Goal: Task Accomplishment & Management: Use online tool/utility

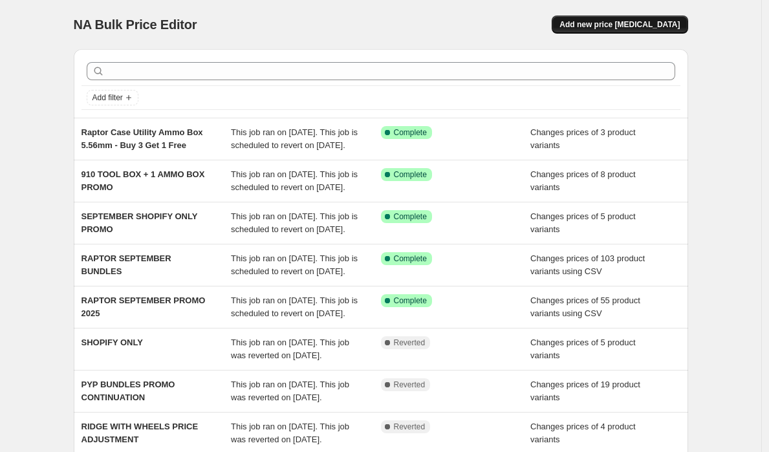
click at [623, 19] on button "Add new price [MEDICAL_DATA]" at bounding box center [620, 25] width 136 height 18
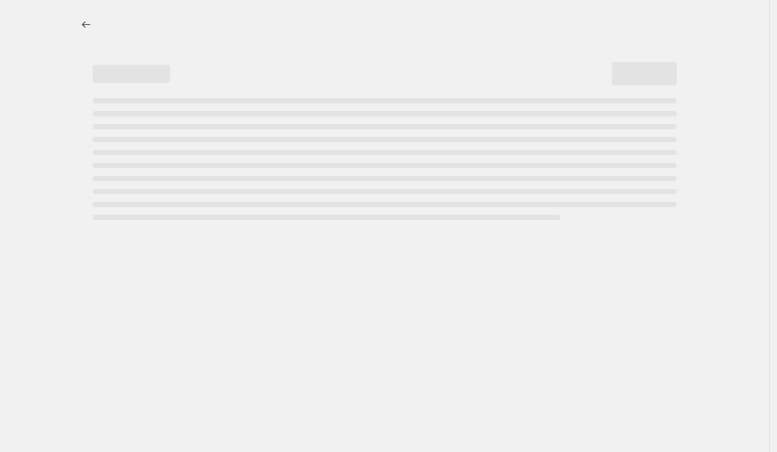
select select "percentage"
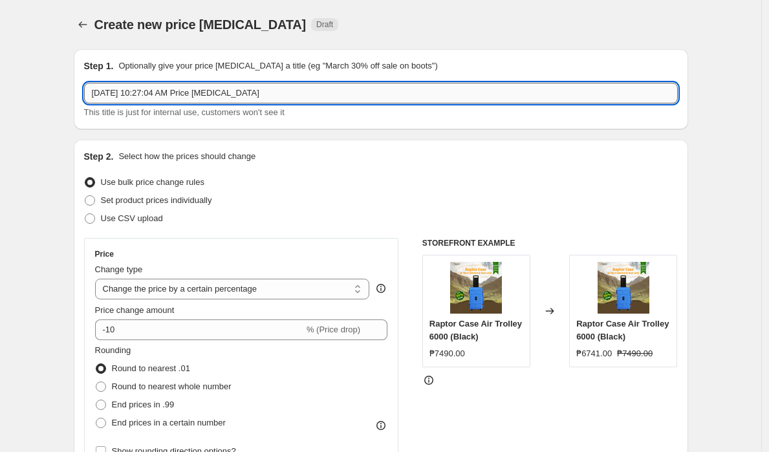
click at [281, 94] on input "Sep 24, 2025, 10:27:04 AM Price change job" at bounding box center [381, 93] width 594 height 21
click at [281, 95] on input "Sep 24, 2025, 10:27:04 AM Price change job" at bounding box center [381, 93] width 594 height 21
type input "Ridge"
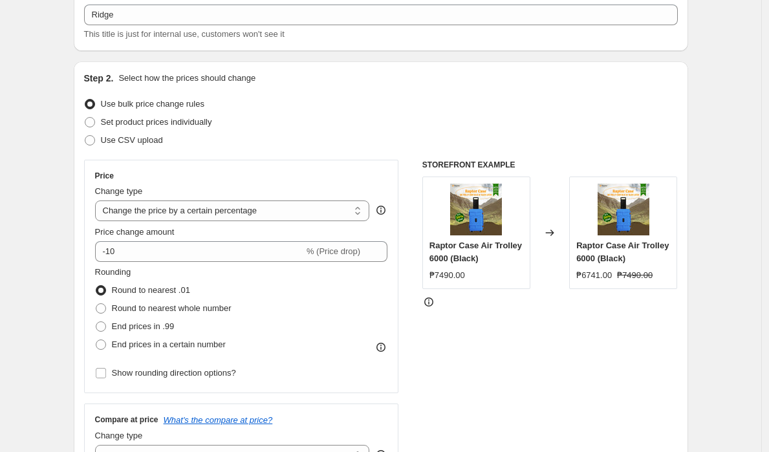
scroll to position [167, 0]
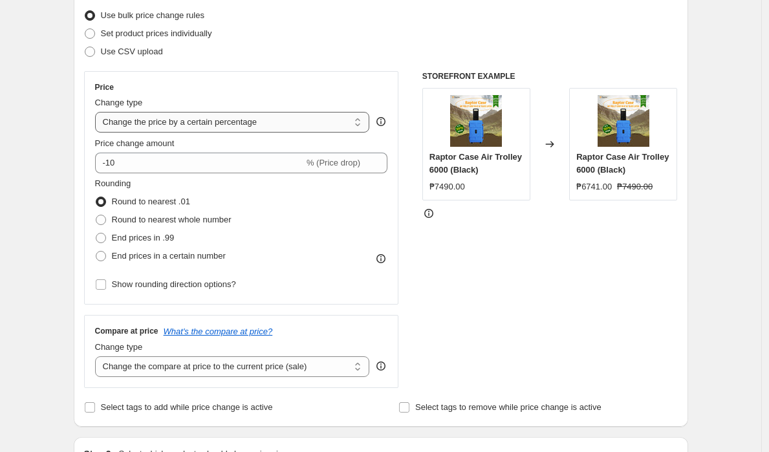
click at [244, 127] on select "Change the price to a certain amount Change the price by a certain amount Chang…" at bounding box center [232, 122] width 275 height 21
select select "to"
click at [98, 112] on select "Change the price to a certain amount Change the price by a certain amount Chang…" at bounding box center [232, 122] width 275 height 21
type input "80.00"
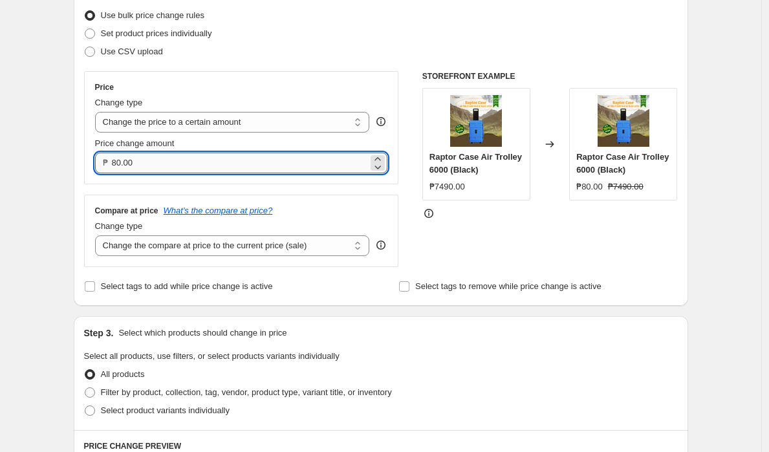
click at [198, 163] on input "80.00" at bounding box center [240, 163] width 257 height 21
click at [233, 118] on select "Change the price to a certain amount Change the price by a certain amount Chang…" at bounding box center [232, 122] width 275 height 21
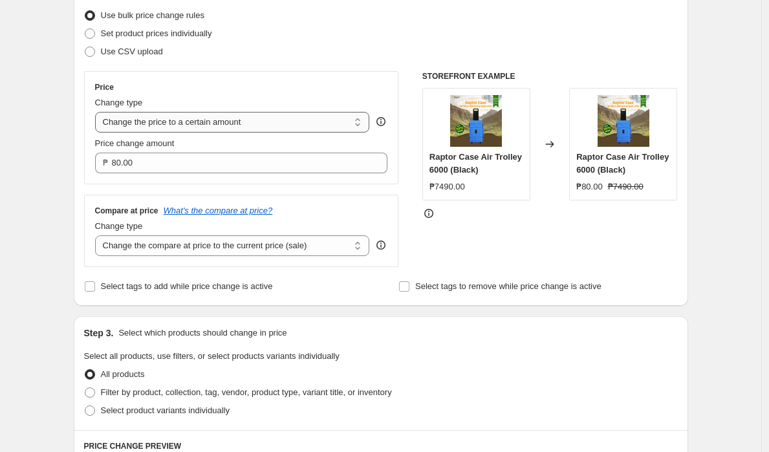
click at [203, 123] on select "Change the price to a certain amount Change the price by a certain amount Chang…" at bounding box center [232, 122] width 275 height 21
select select "ecap"
click at [98, 112] on select "Change the price to a certain amount Change the price by a certain amount Chang…" at bounding box center [232, 122] width 275 height 21
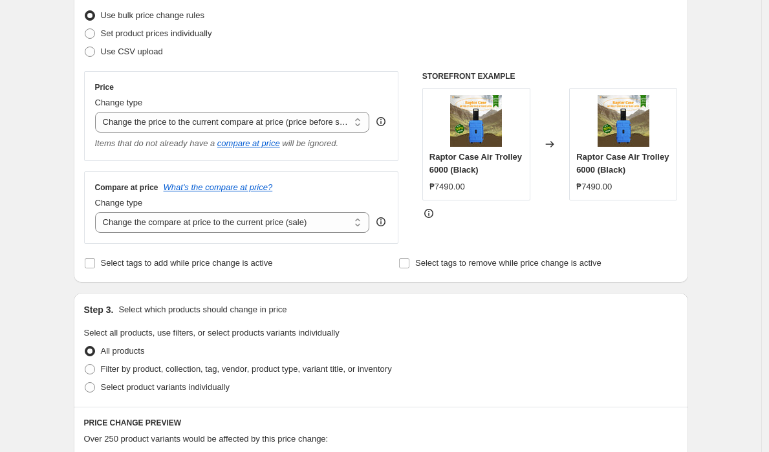
click at [34, 198] on div "Create new price change job. This page is ready Create new price change job Dra…" at bounding box center [381, 408] width 762 height 1150
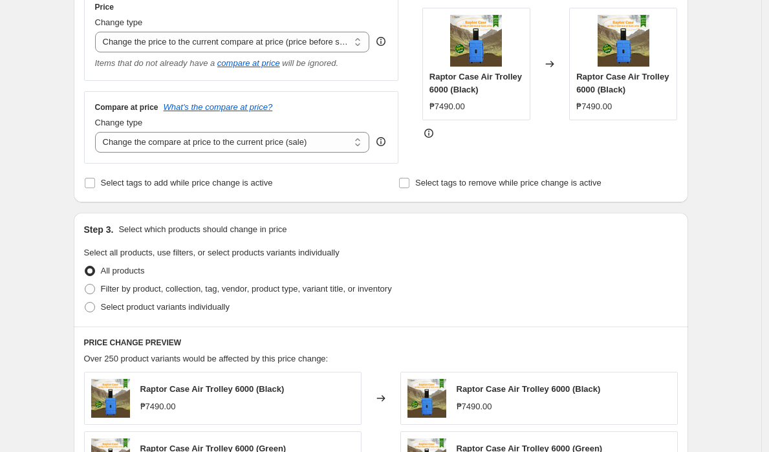
scroll to position [236, 0]
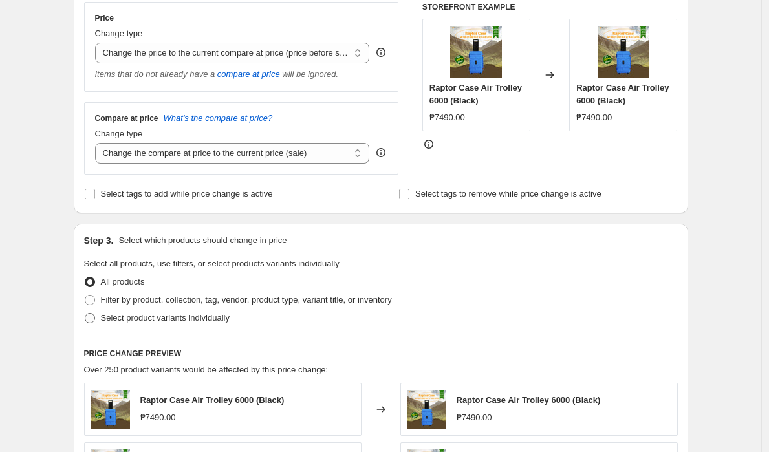
click at [93, 318] on span at bounding box center [90, 318] width 10 height 10
click at [85, 314] on input "Select product variants individually" at bounding box center [85, 313] width 1 height 1
radio input "true"
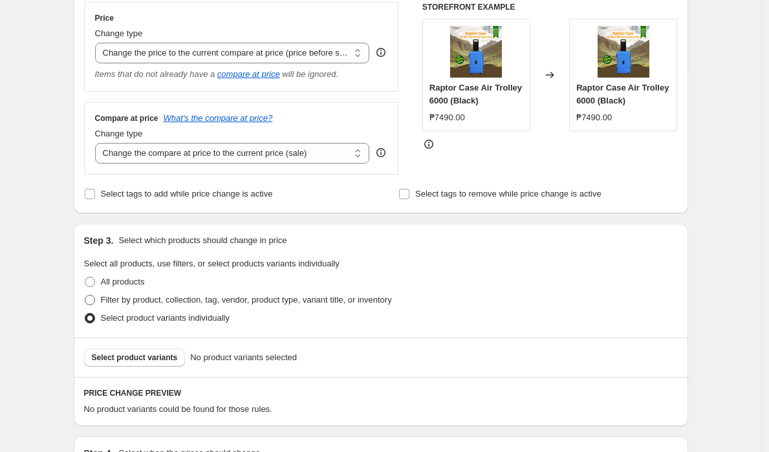
click at [90, 294] on span at bounding box center [90, 300] width 12 height 12
click at [85, 295] on input "Filter by product, collection, tag, vendor, product type, variant title, or inv…" at bounding box center [85, 295] width 1 height 1
radio input "true"
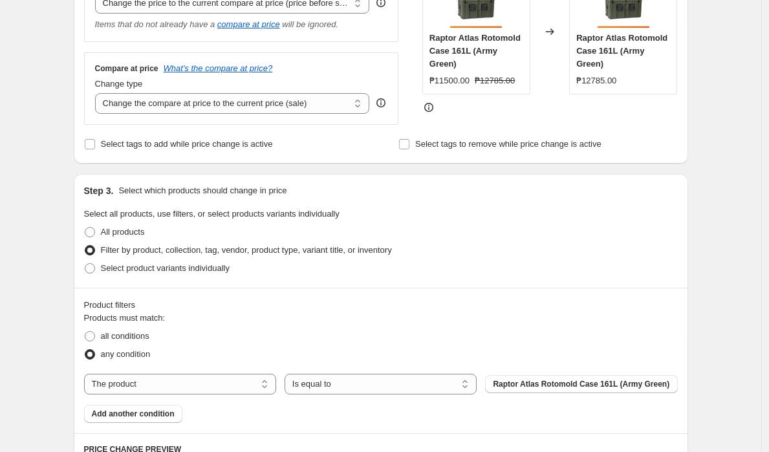
scroll to position [320, 0]
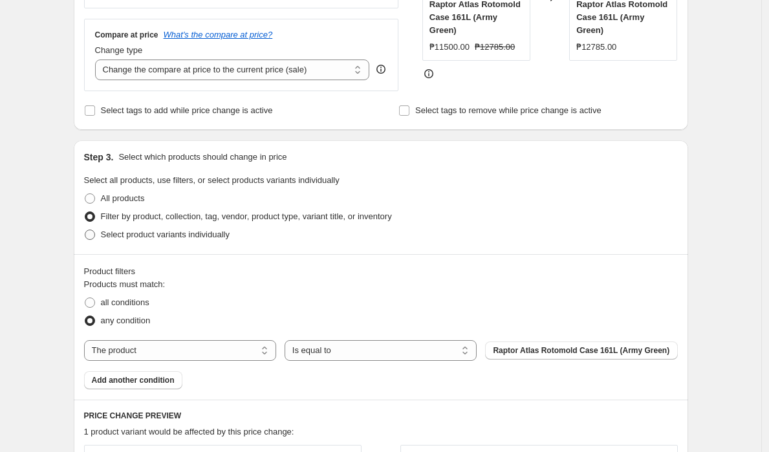
click at [93, 232] on span at bounding box center [90, 235] width 10 height 10
click at [85, 230] on input "Select product variants individually" at bounding box center [85, 230] width 1 height 1
radio input "true"
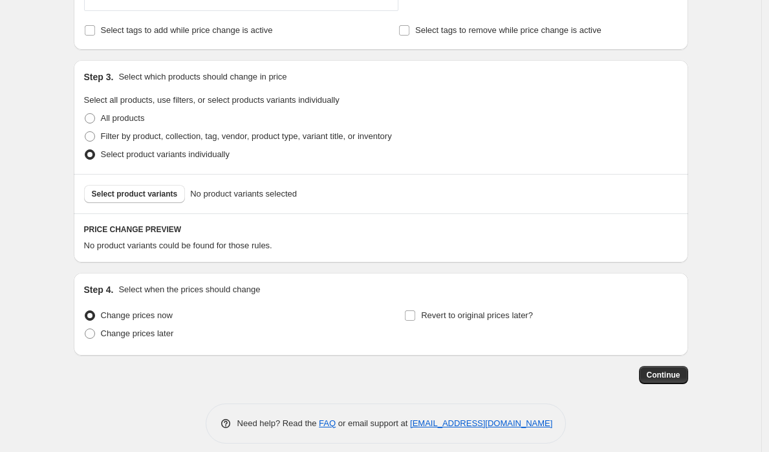
scroll to position [404, 0]
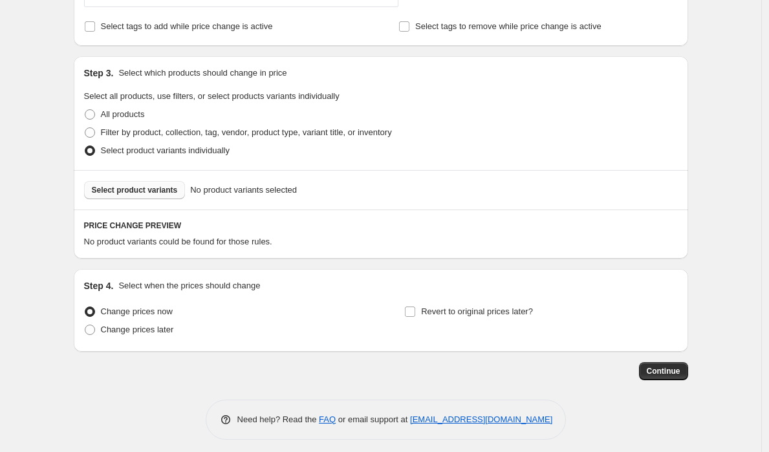
click at [162, 188] on span "Select product variants" at bounding box center [135, 190] width 86 height 10
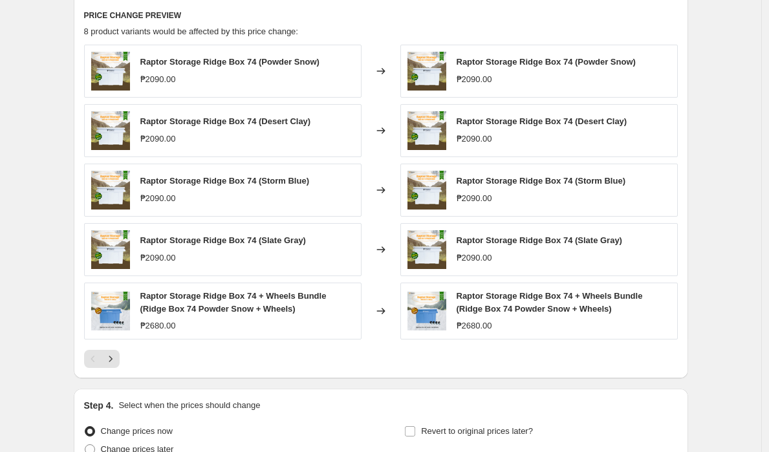
scroll to position [456, 0]
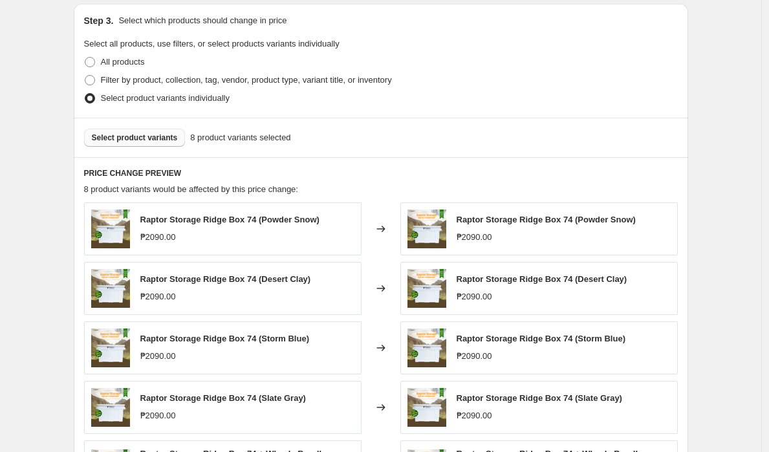
click at [483, 236] on div "₱2090.00" at bounding box center [475, 237] width 36 height 13
click at [485, 243] on div "₱2090.00" at bounding box center [475, 237] width 36 height 13
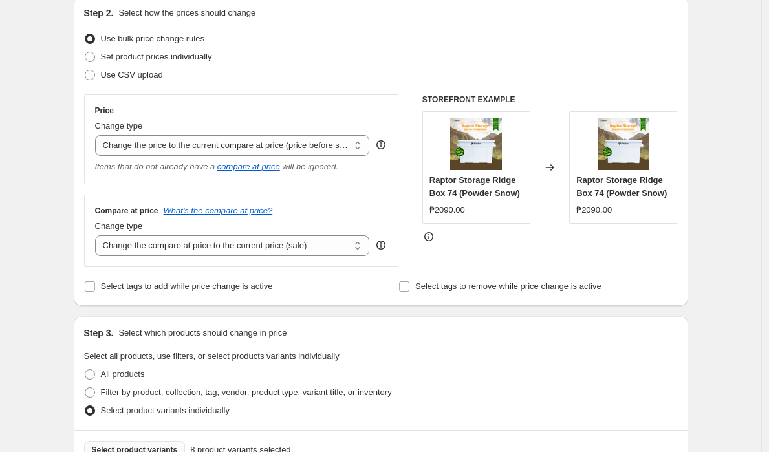
scroll to position [140, 0]
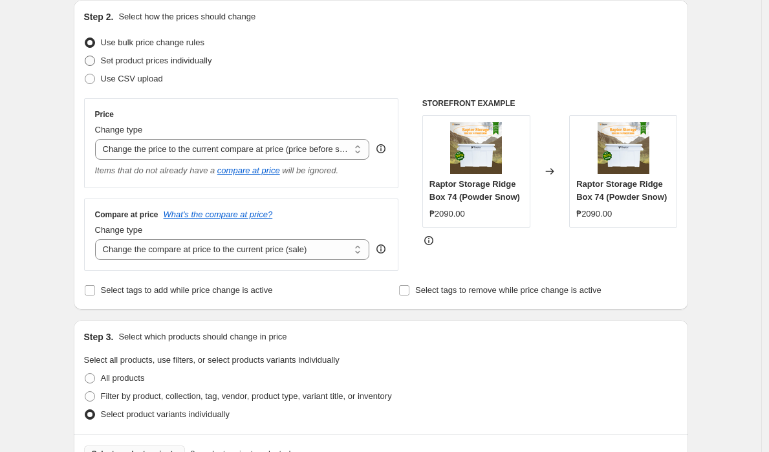
click at [138, 61] on span "Set product prices individually" at bounding box center [156, 61] width 111 height 10
click at [85, 56] on input "Set product prices individually" at bounding box center [85, 56] width 1 height 1
radio input "true"
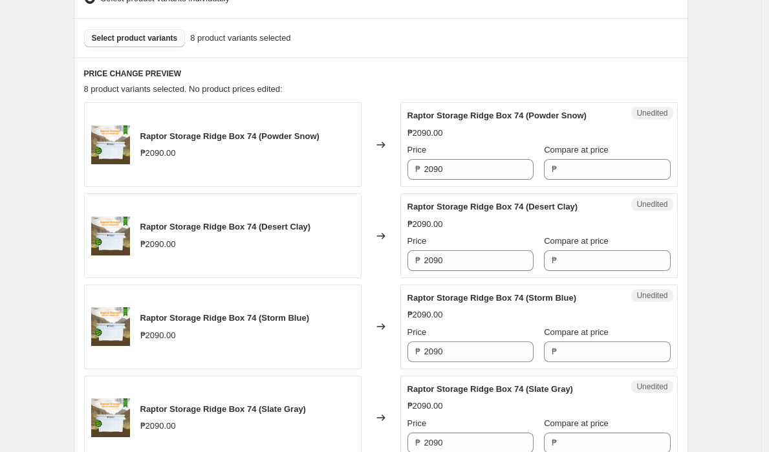
scroll to position [419, 0]
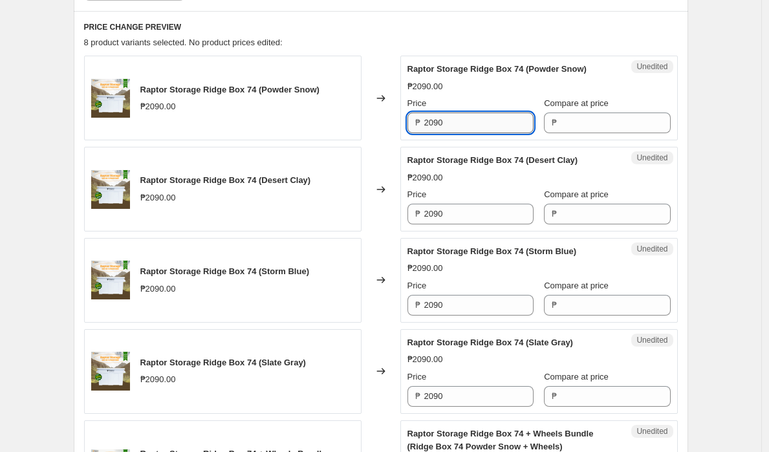
click at [483, 126] on input "2090" at bounding box center [479, 123] width 109 height 21
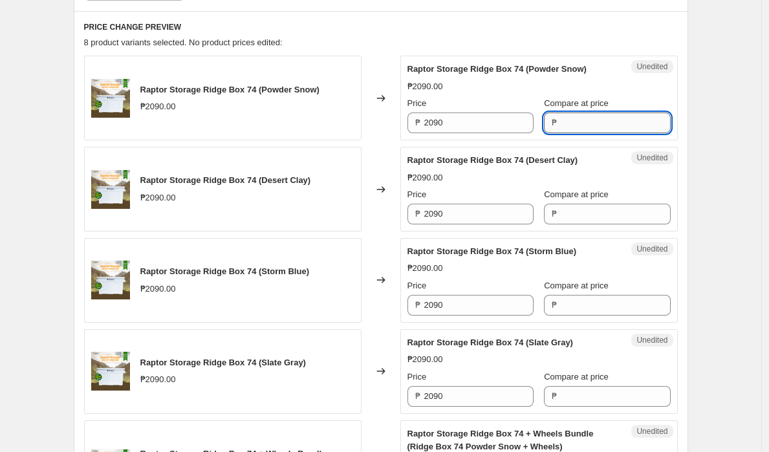
click at [606, 116] on input "Compare at price" at bounding box center [615, 123] width 109 height 21
type input "1990"
click at [583, 212] on div "Raptor Storage Ridge Box 74 (Desert Clay) ₱2090.00 Price ₱ 2090 Compare at pric…" at bounding box center [539, 189] width 263 height 71
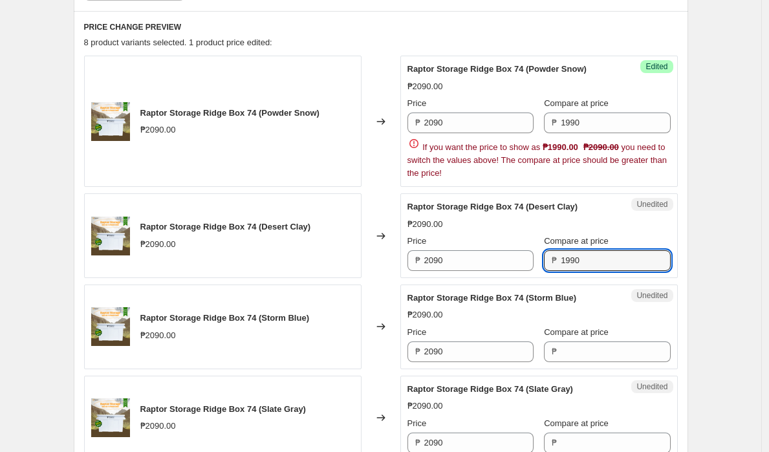
type input "1990"
click at [703, 208] on div "Create new price change job. This page is ready Create new price change job Dra…" at bounding box center [381, 349] width 646 height 1536
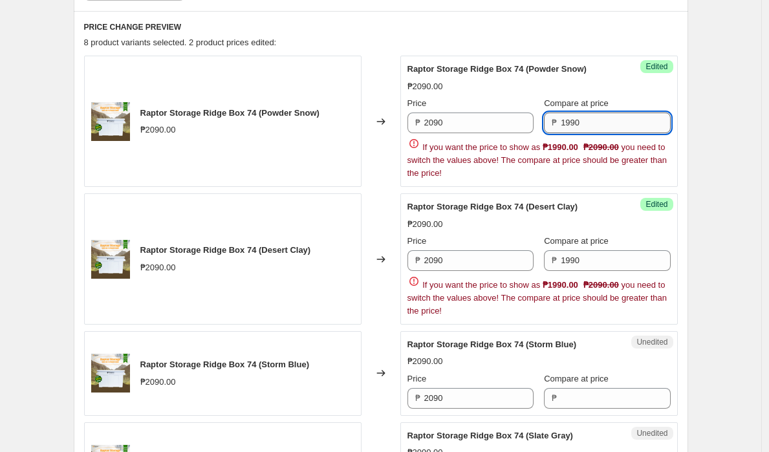
click at [610, 131] on input "1990" at bounding box center [615, 123] width 109 height 21
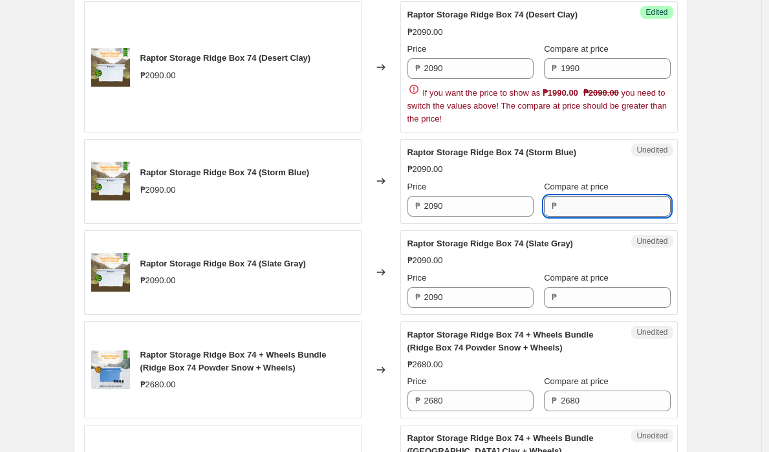
click at [596, 203] on input "Compare at price" at bounding box center [615, 206] width 109 height 21
paste input "1990"
type input "1990"
click at [587, 303] on div "Raptor Storage Ridge Box 74 (Slate Gray) ₱2090.00 Price ₱ 2090 Compare at price…" at bounding box center [539, 272] width 263 height 71
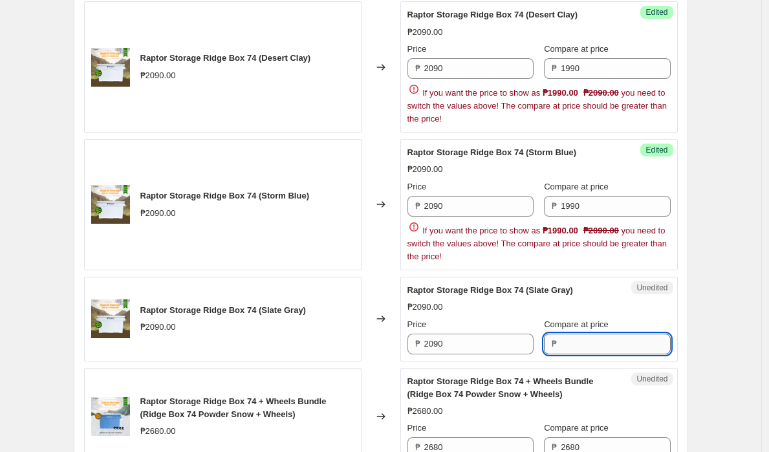
paste input "1990"
type input "1990"
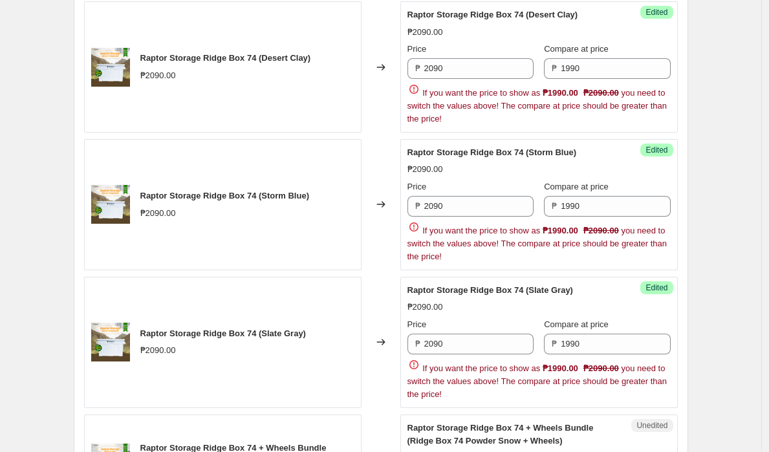
click at [720, 291] on div "Create new price change job. This page is ready Create new price change job Dra…" at bounding box center [381, 225] width 762 height 1675
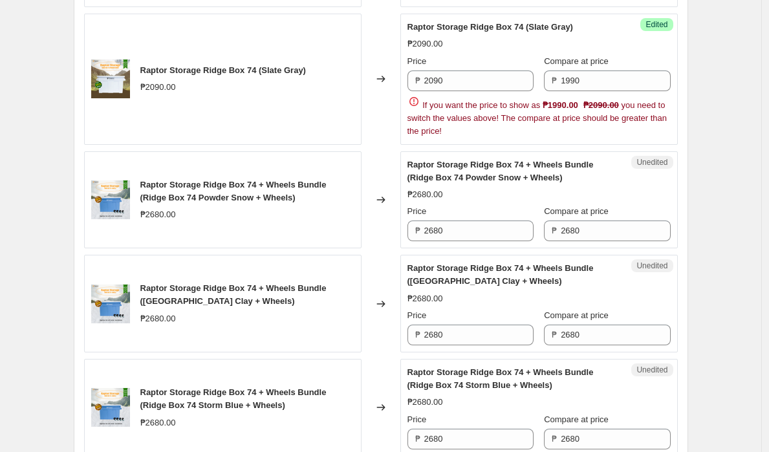
scroll to position [889, 0]
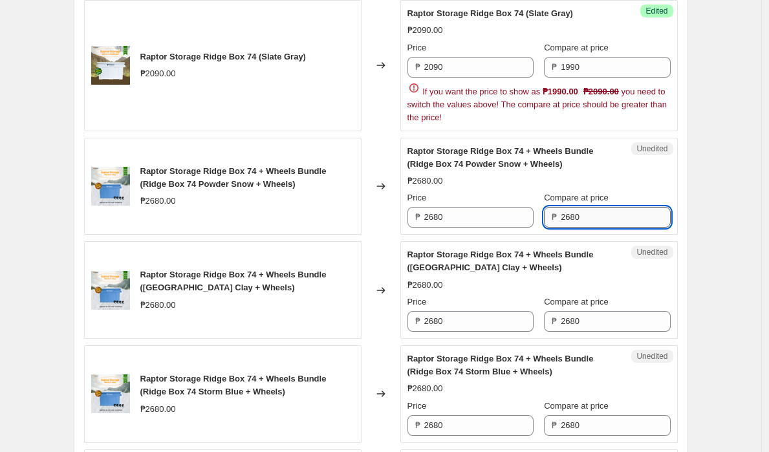
click at [598, 215] on input "2680" at bounding box center [615, 217] width 109 height 21
type input "2090"
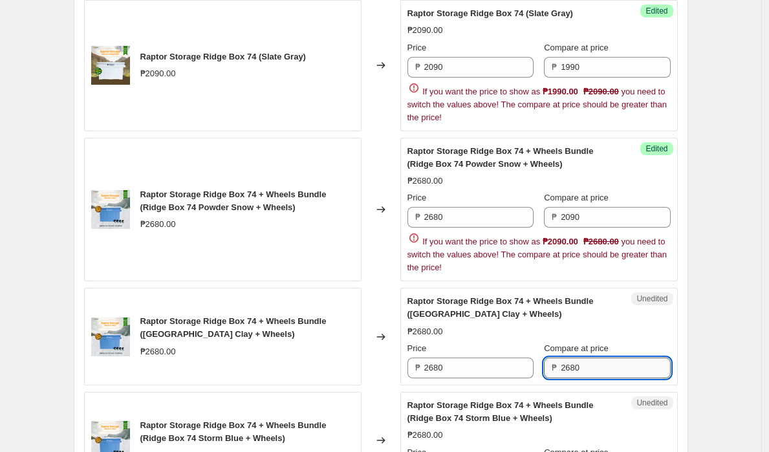
click at [621, 362] on input "2680" at bounding box center [615, 368] width 109 height 21
paste input "2090"
paste input "text"
type input "2090"
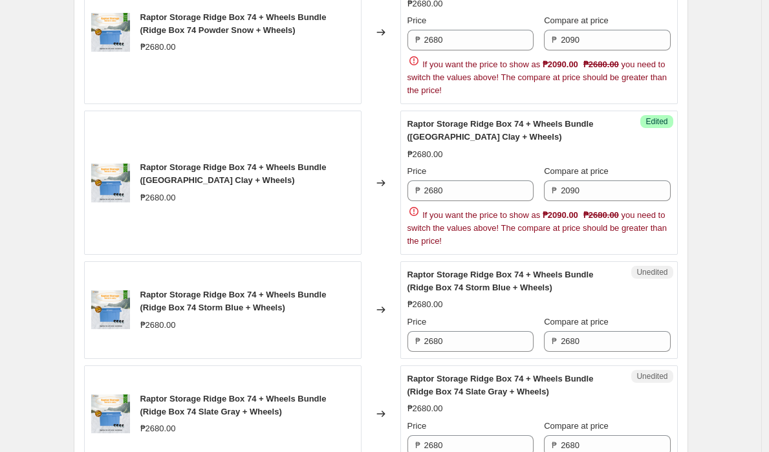
scroll to position [1077, 0]
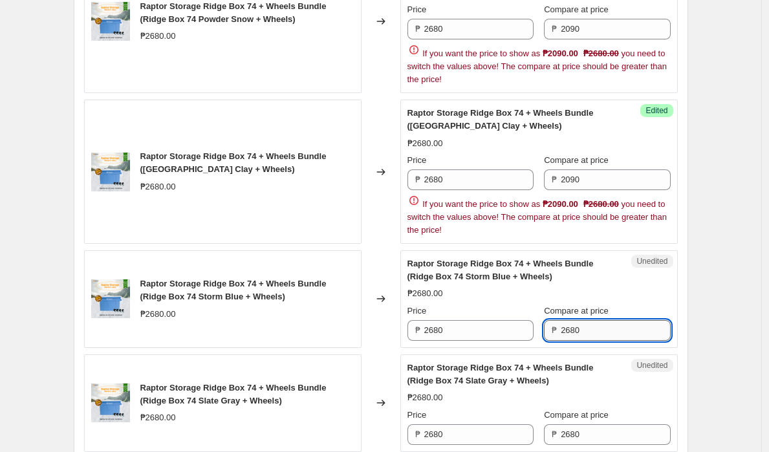
click at [623, 333] on input "2680" at bounding box center [615, 330] width 109 height 21
paste input "09"
type input "2090"
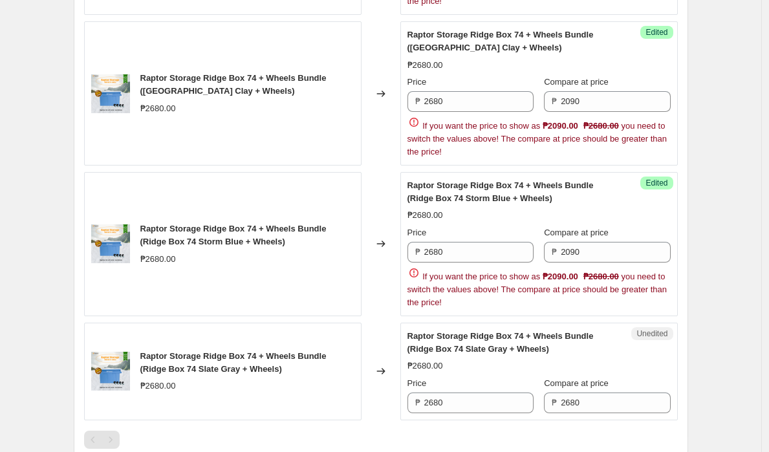
scroll to position [1290, 0]
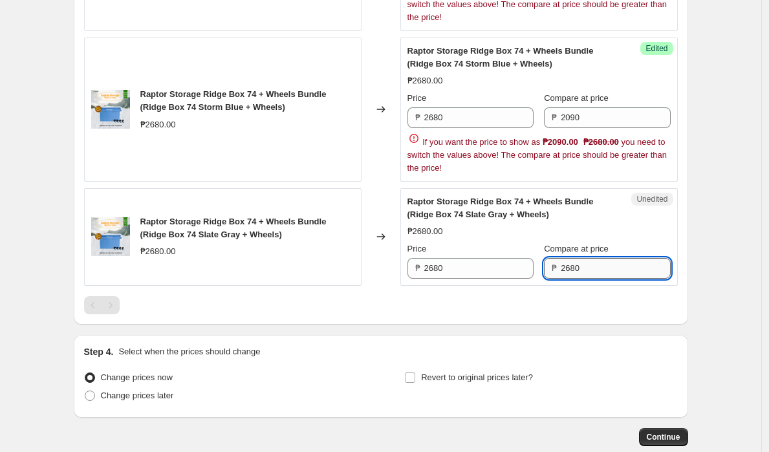
click at [606, 271] on input "2680" at bounding box center [615, 268] width 109 height 21
paste input "09"
type input "2090"
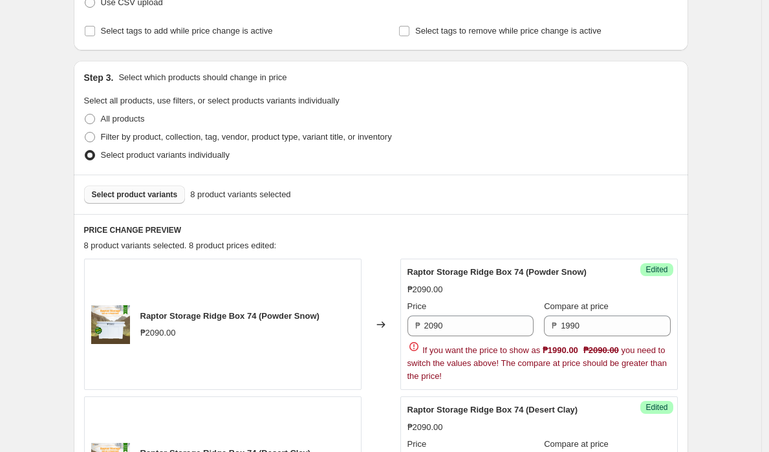
scroll to position [0, 0]
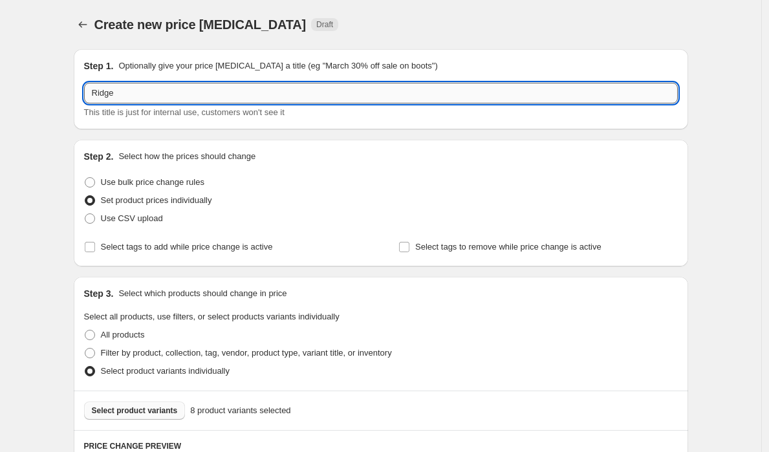
click at [251, 96] on input "Ridge" at bounding box center [381, 93] width 594 height 21
type input "Ridge promo"
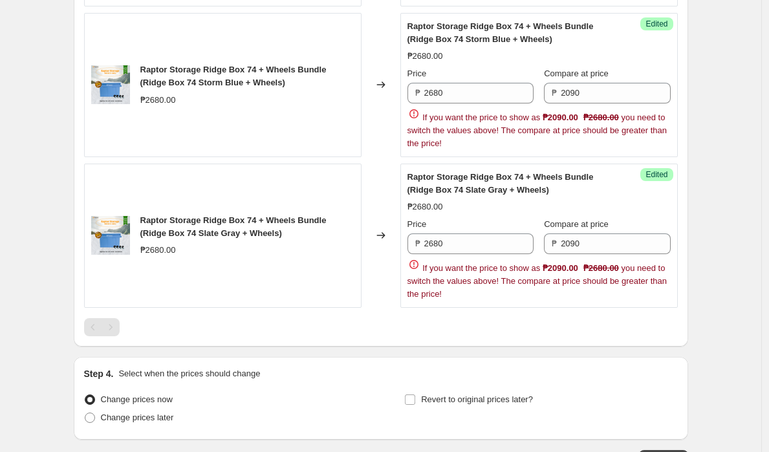
scroll to position [1404, 0]
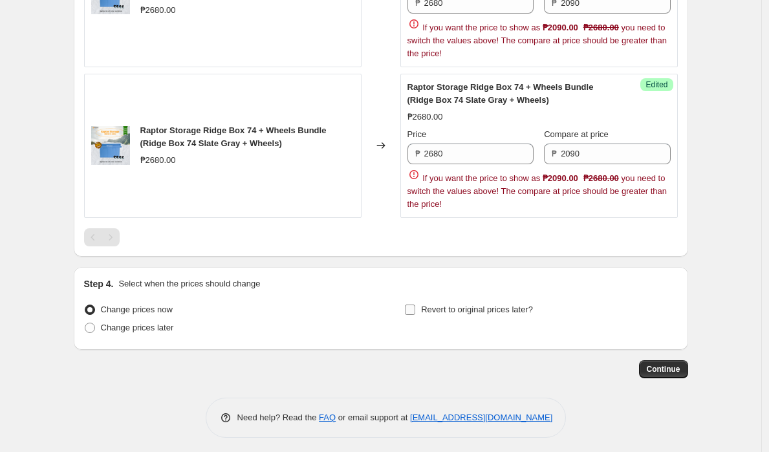
click at [415, 305] on input "Revert to original prices later?" at bounding box center [410, 310] width 10 height 10
checkbox input "true"
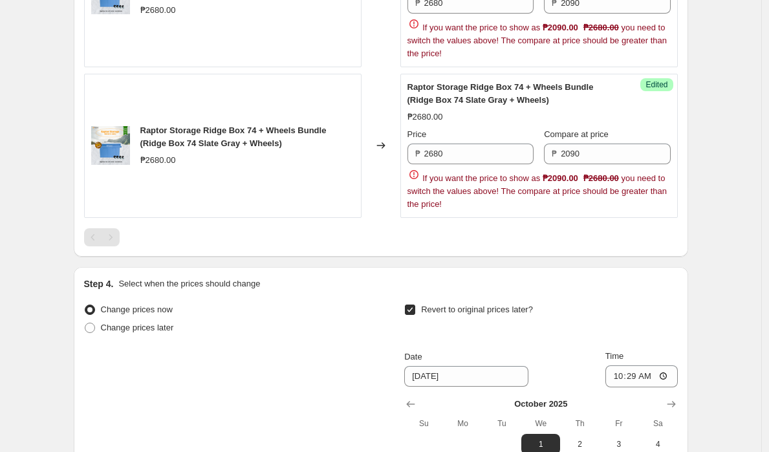
scroll to position [1626, 0]
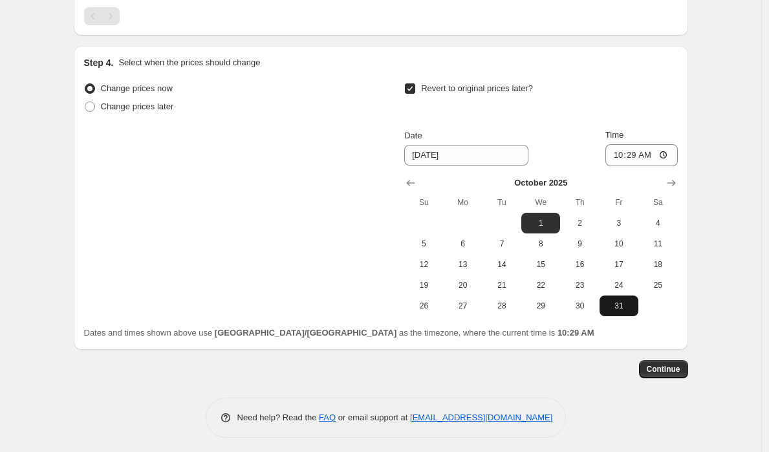
click at [613, 301] on span "31" at bounding box center [619, 306] width 28 height 10
type input "[DATE]"
click at [630, 148] on input "10:29" at bounding box center [642, 155] width 72 height 22
click at [650, 150] on input "10:29" at bounding box center [642, 155] width 72 height 22
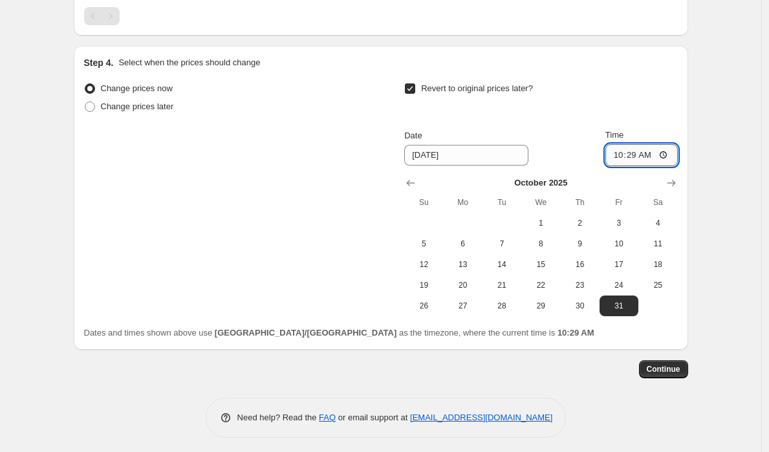
click at [619, 151] on input "10:29" at bounding box center [642, 155] width 72 height 22
type input "23:59"
click at [661, 327] on div "Dates and times shown above use Asia/Manila as the timezone, where the current …" at bounding box center [381, 333] width 594 height 13
click at [351, 273] on div "Change prices now Change prices later Revert to original prices later? Date 10/…" at bounding box center [381, 198] width 594 height 237
click at [661, 306] on td at bounding box center [658, 306] width 39 height 21
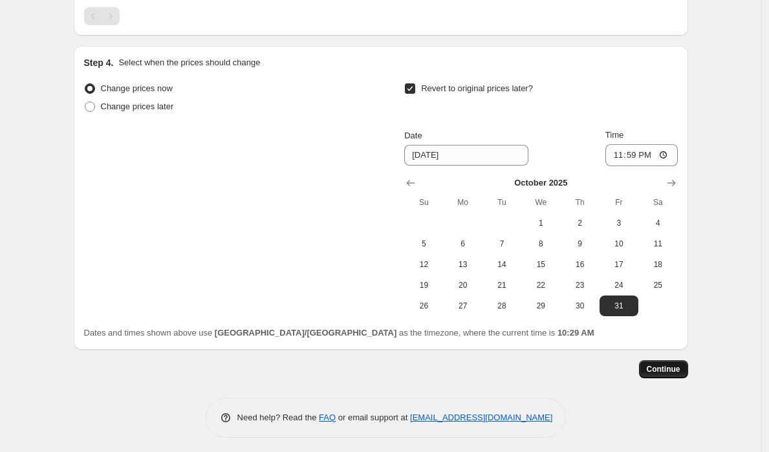
click at [654, 368] on span "Continue" at bounding box center [664, 369] width 34 height 10
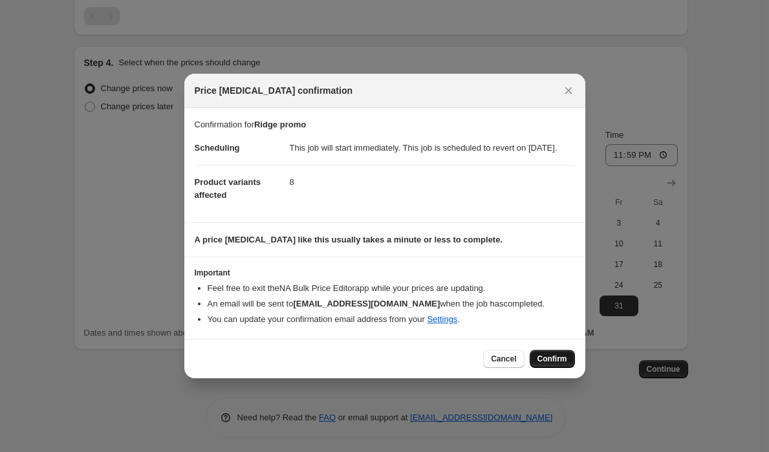
click at [547, 364] on span "Confirm" at bounding box center [553, 359] width 30 height 10
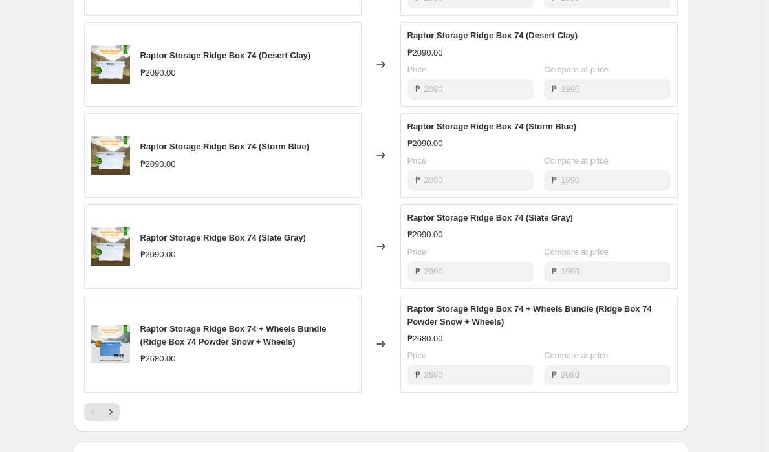
scroll to position [671, 0]
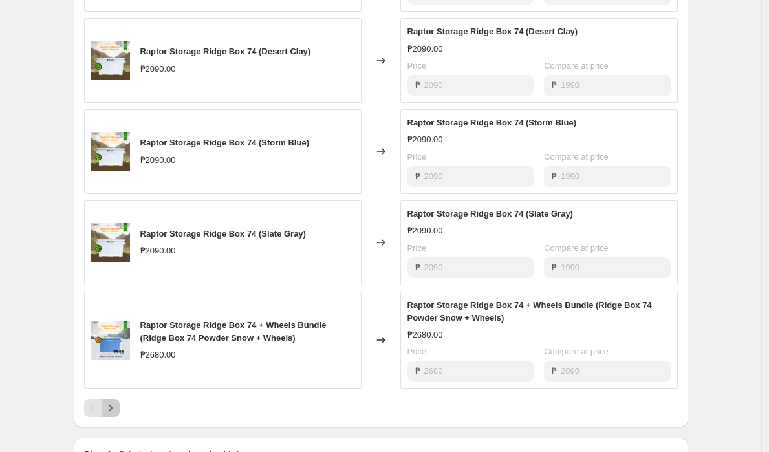
click at [114, 415] on icon "Next" at bounding box center [110, 408] width 13 height 13
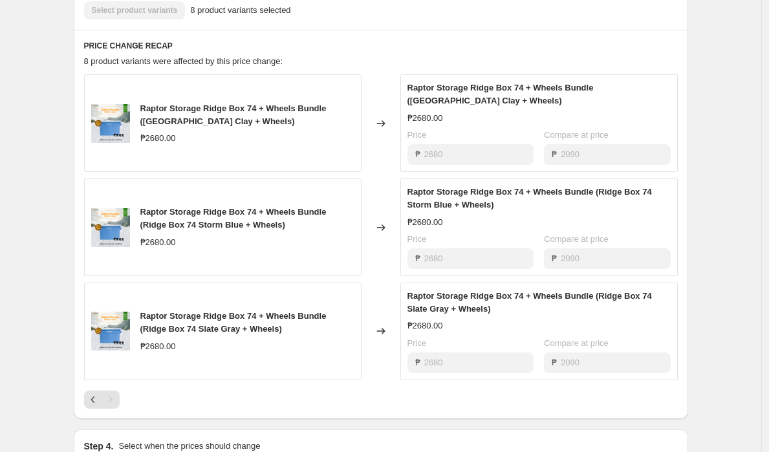
scroll to position [586, 0]
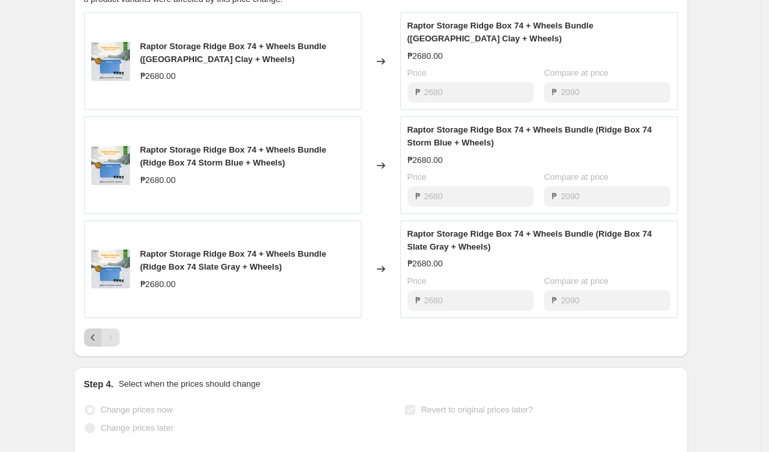
click at [97, 344] on icon "Previous" at bounding box center [93, 337] width 13 height 13
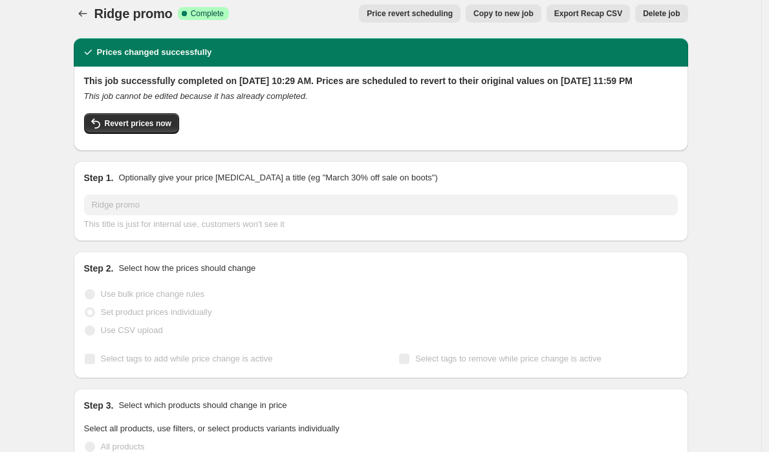
scroll to position [0, 0]
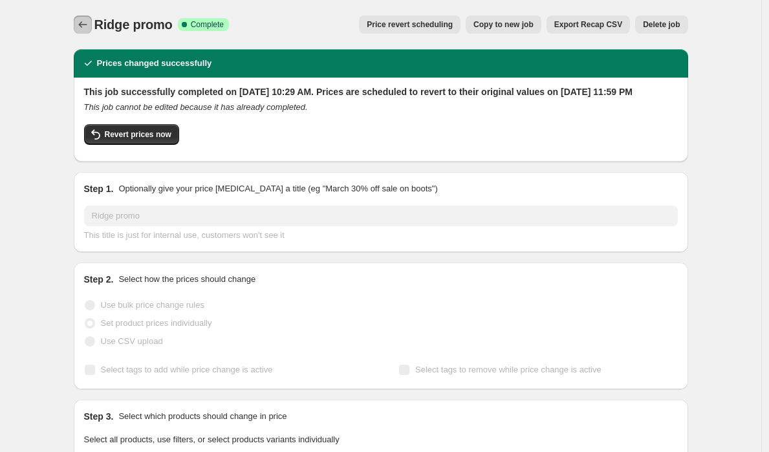
click at [87, 25] on icon "Price change jobs" at bounding box center [82, 24] width 8 height 6
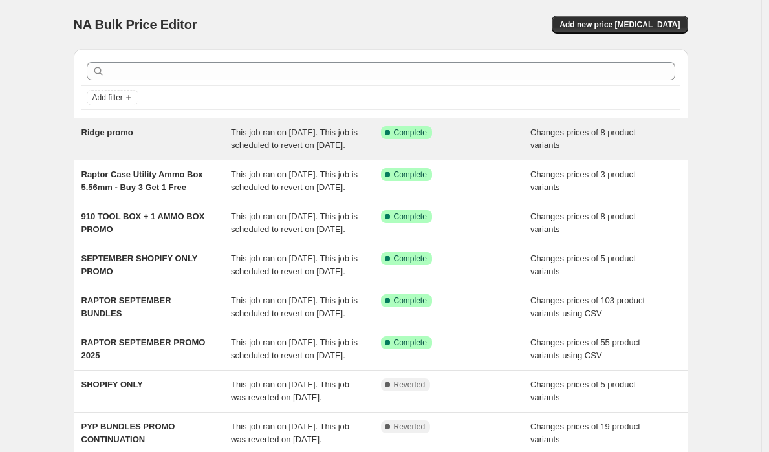
click at [129, 136] on span "Ridge promo" at bounding box center [108, 132] width 52 height 10
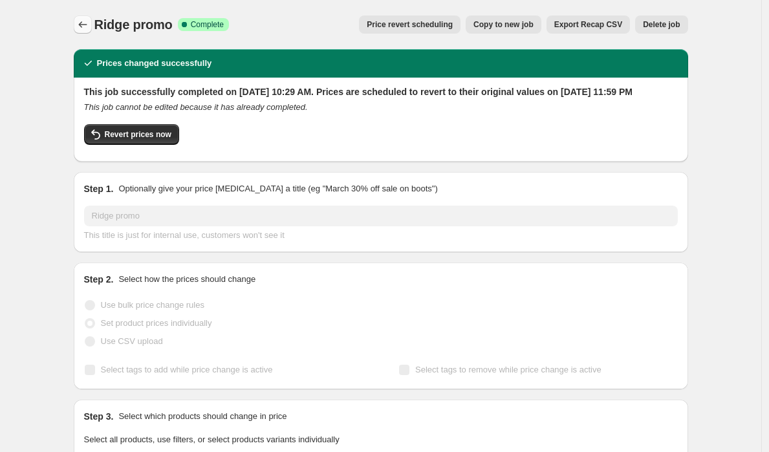
click at [86, 24] on icon "Price change jobs" at bounding box center [82, 24] width 13 height 13
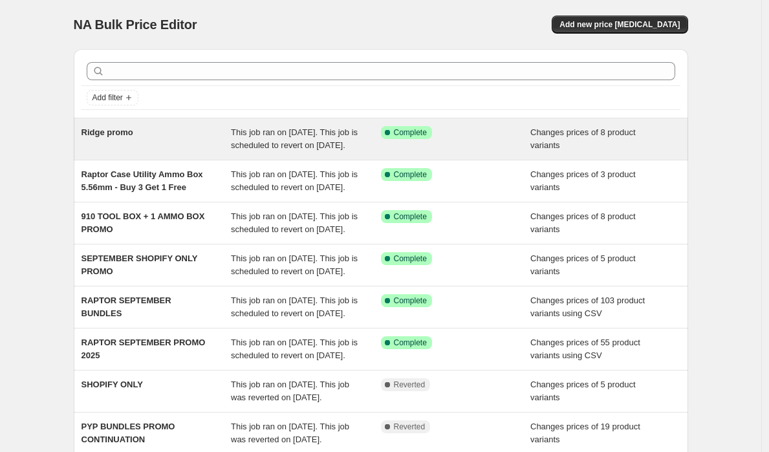
click at [146, 137] on div "Ridge promo" at bounding box center [157, 139] width 150 height 26
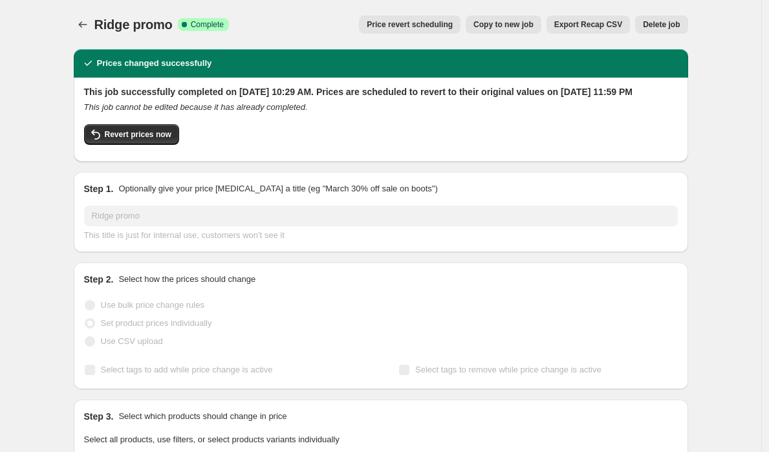
click at [524, 25] on span "Copy to new job" at bounding box center [504, 24] width 60 height 10
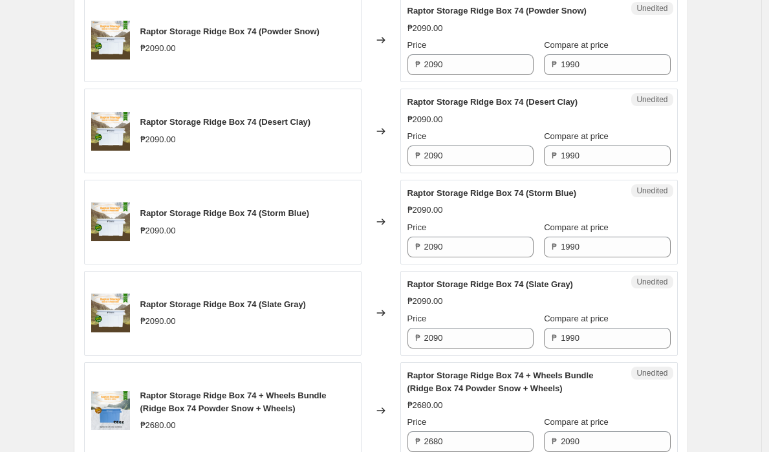
scroll to position [443, 0]
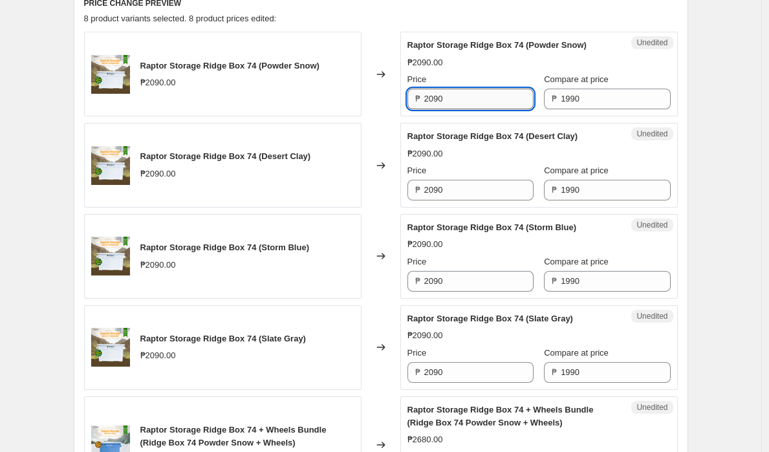
click at [473, 98] on input "2090" at bounding box center [479, 99] width 109 height 21
click at [609, 100] on input "1990" at bounding box center [615, 99] width 109 height 21
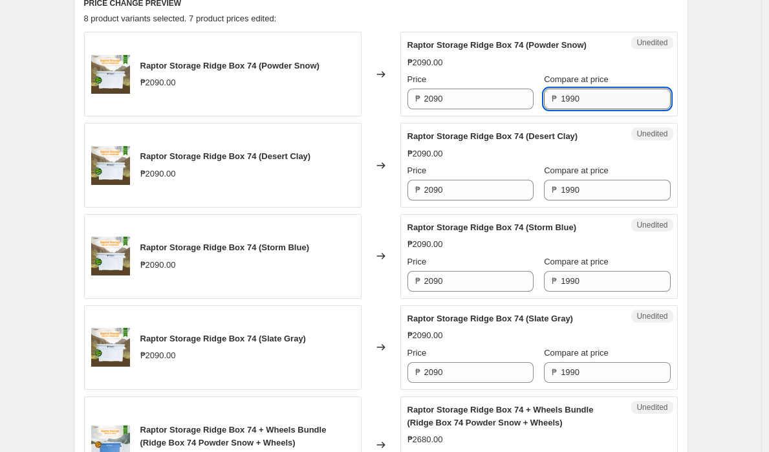
click at [609, 100] on input "1990" at bounding box center [615, 99] width 109 height 21
paste input "20"
type input "2090"
click at [588, 193] on input "1990" at bounding box center [615, 190] width 109 height 21
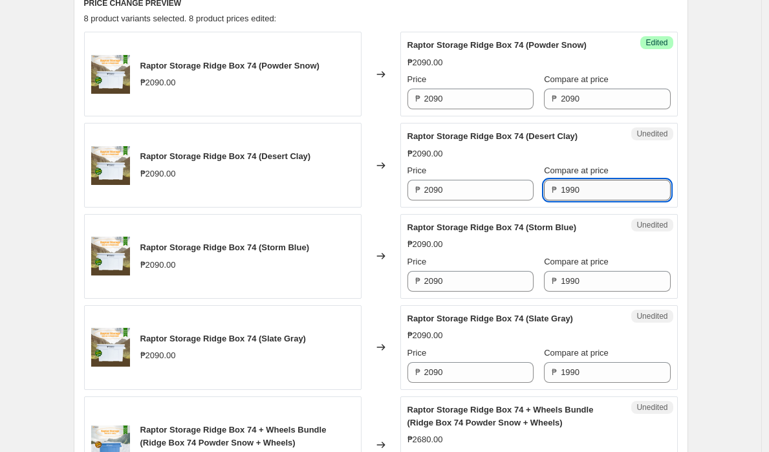
click at [588, 193] on input "1990" at bounding box center [615, 190] width 109 height 21
click at [481, 102] on input "2090" at bounding box center [479, 99] width 109 height 21
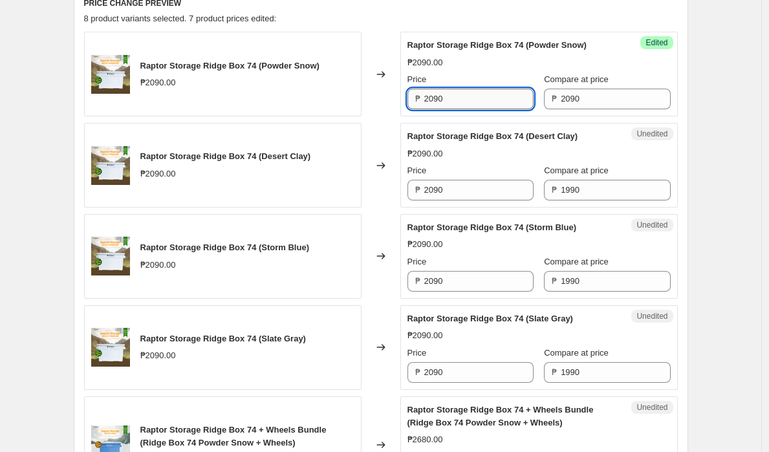
click at [481, 102] on input "2090" at bounding box center [479, 99] width 109 height 21
paste input "19"
type input "1990"
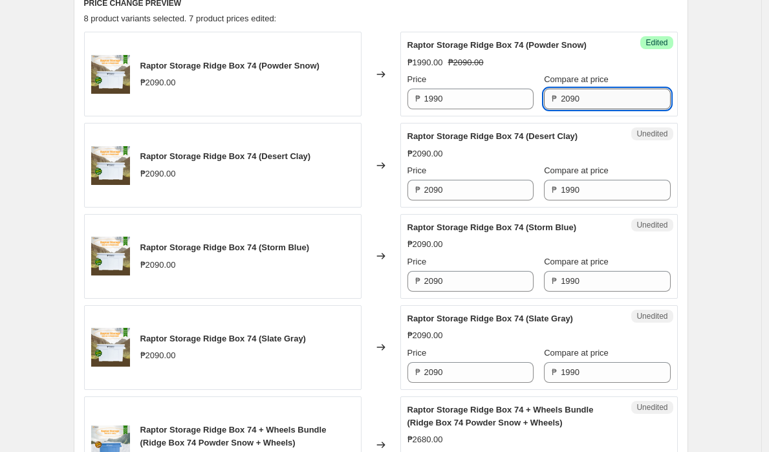
click at [582, 98] on input "2090" at bounding box center [615, 99] width 109 height 21
click at [580, 188] on input "1990" at bounding box center [615, 190] width 109 height 21
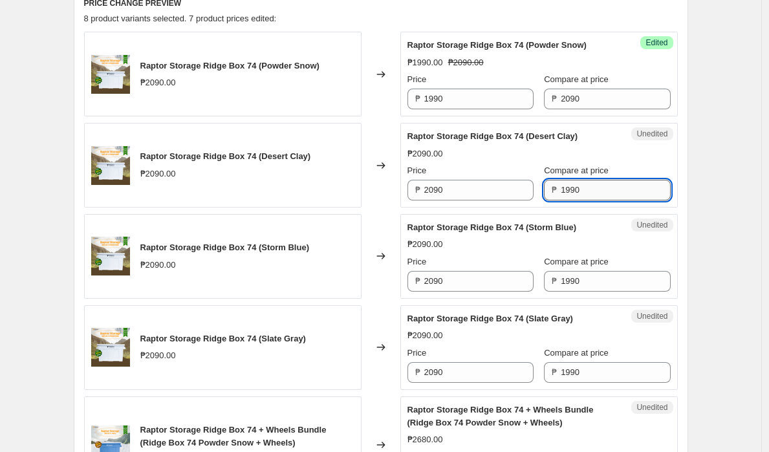
click at [580, 188] on input "1990" at bounding box center [615, 190] width 109 height 21
paste input "20"
type input "2090"
click at [575, 278] on input "1990" at bounding box center [615, 281] width 109 height 21
click at [576, 278] on input "1990" at bounding box center [615, 281] width 109 height 21
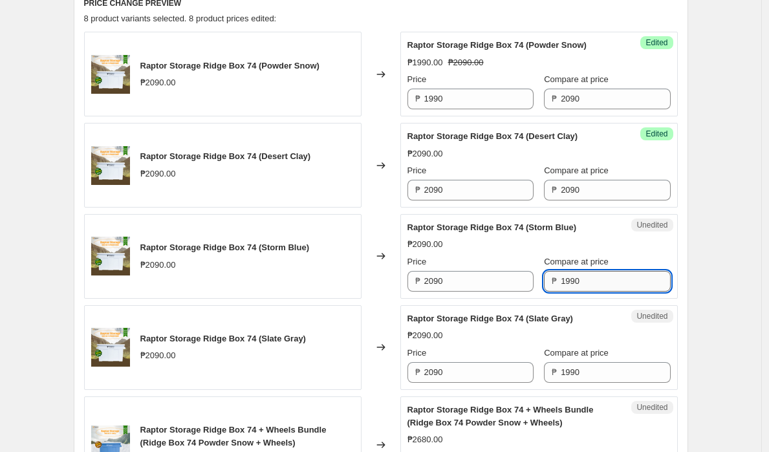
paste input "20"
type input "2090"
click at [590, 371] on input "1990" at bounding box center [615, 372] width 109 height 21
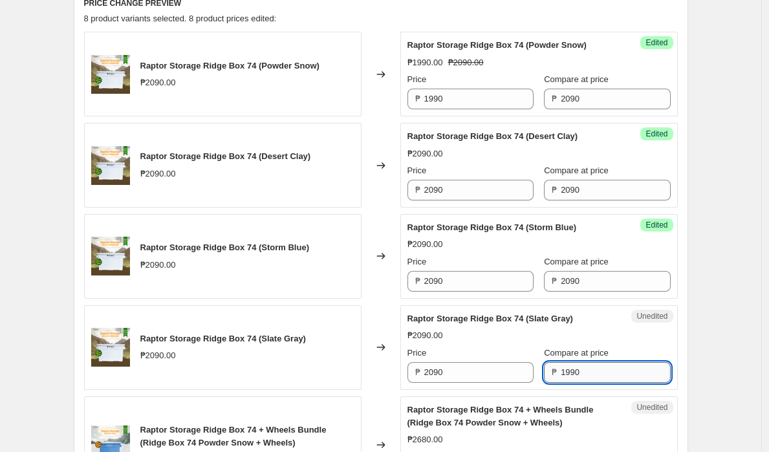
click at [590, 371] on input "1990" at bounding box center [615, 372] width 109 height 21
paste input "20"
type input "2090"
click at [457, 108] on input "1990" at bounding box center [479, 99] width 109 height 21
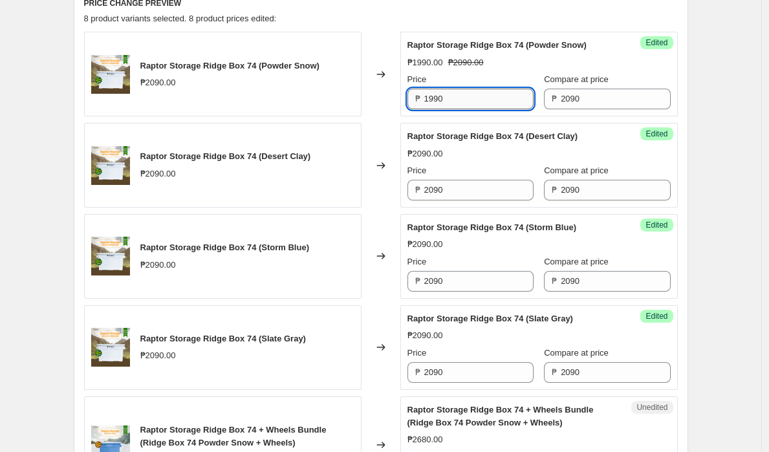
click at [459, 104] on input "1990" at bounding box center [479, 99] width 109 height 21
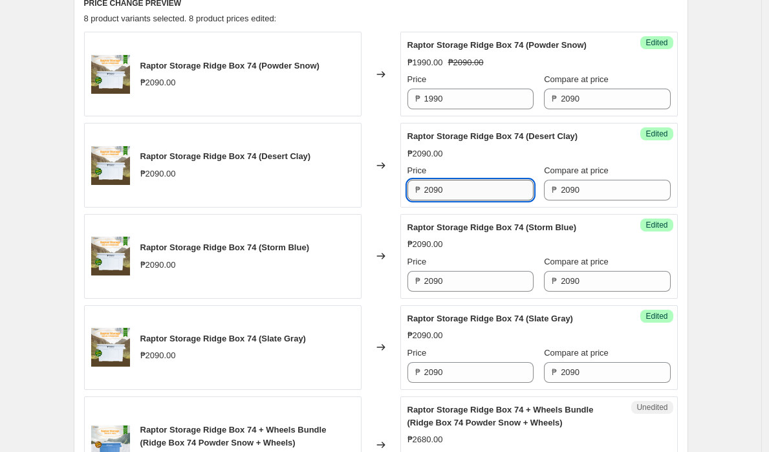
click at [455, 190] on input "2090" at bounding box center [479, 190] width 109 height 21
paste input "19"
type input "1990"
click at [460, 282] on input "2090" at bounding box center [479, 281] width 109 height 21
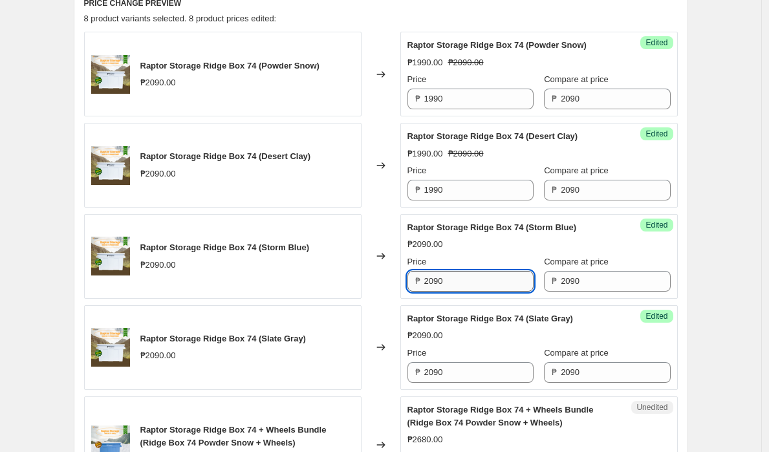
click at [460, 282] on input "2090" at bounding box center [479, 281] width 109 height 21
paste input "19"
type input "1990"
click at [460, 368] on input "2090" at bounding box center [479, 372] width 109 height 21
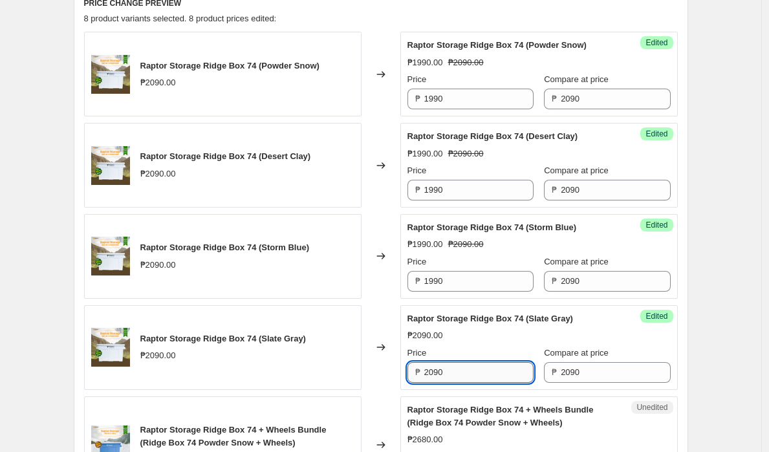
click at [460, 368] on input "2090" at bounding box center [479, 372] width 109 height 21
paste input "19"
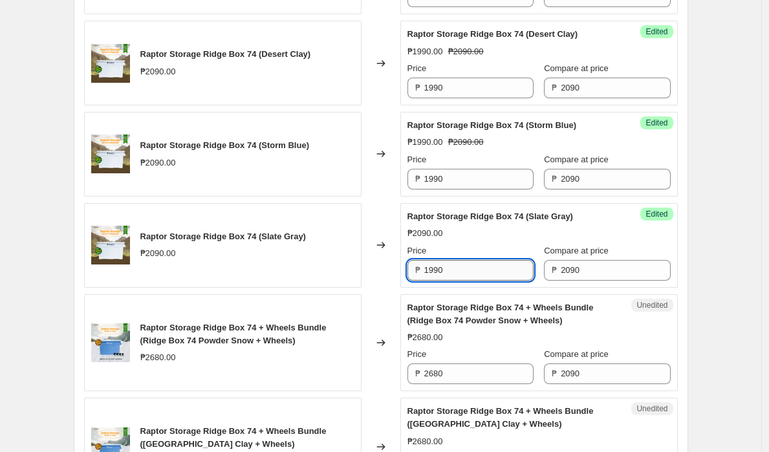
scroll to position [635, 0]
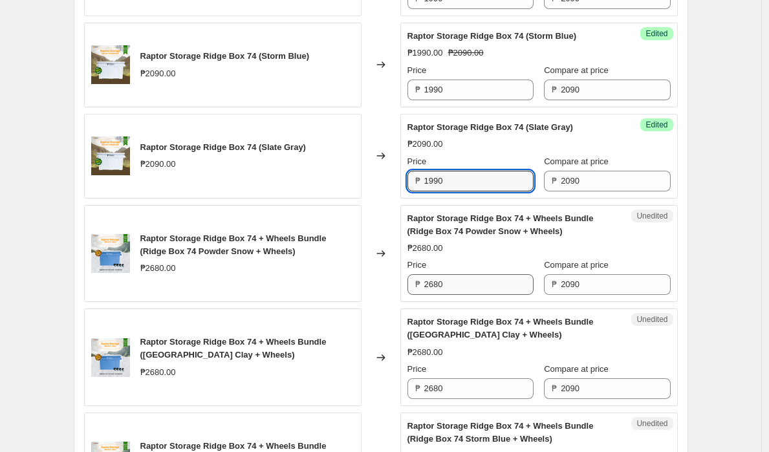
type input "1990"
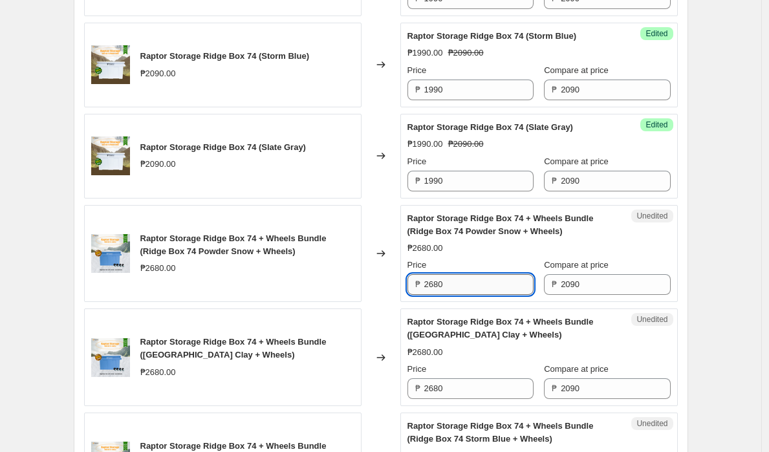
click at [466, 285] on input "2680" at bounding box center [479, 284] width 109 height 21
paste input "199"
type input "1990"
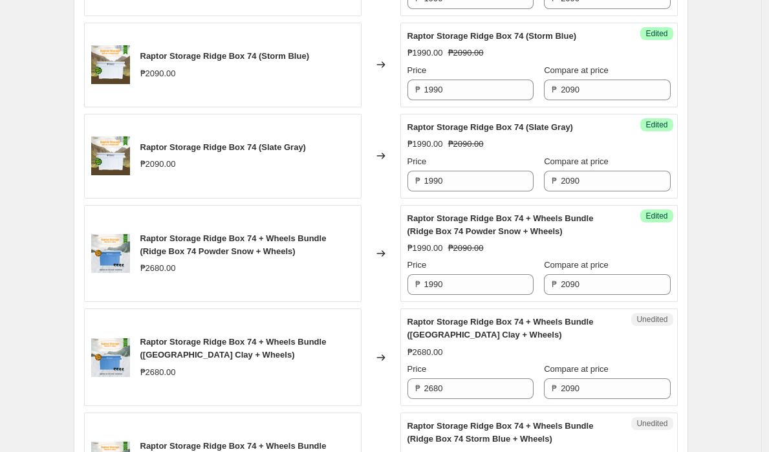
click at [750, 300] on div "Create new price change job. This page is ready Create new price change job Dra…" at bounding box center [381, 109] width 762 height 1489
click at [591, 390] on input "2090" at bounding box center [615, 389] width 109 height 21
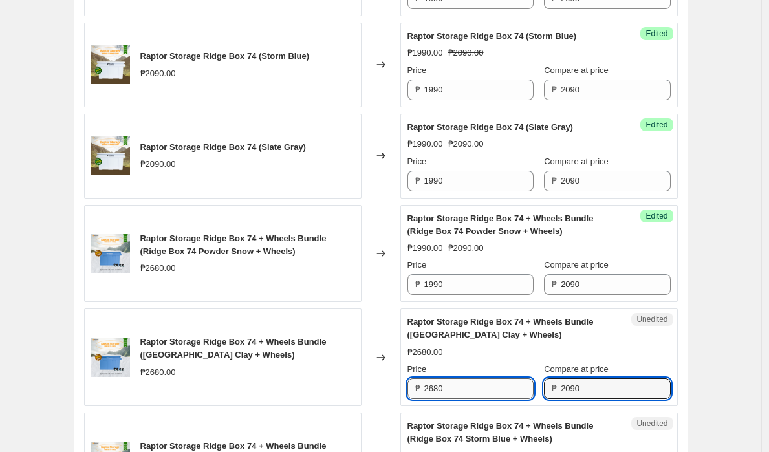
click at [476, 392] on input "2680" at bounding box center [479, 389] width 109 height 21
paste input "09"
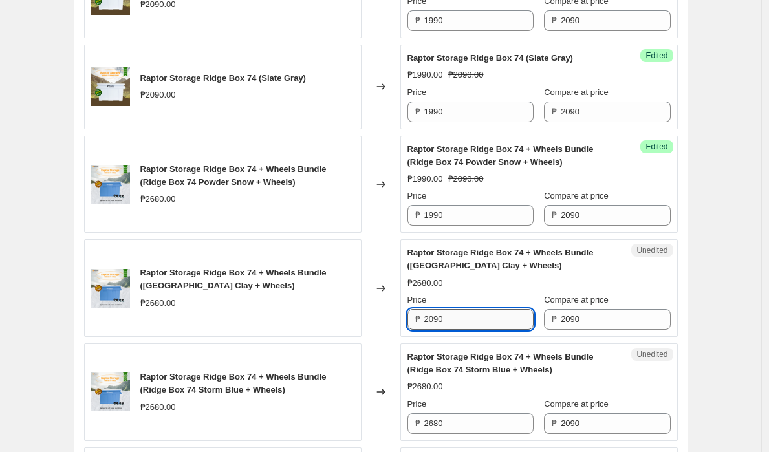
scroll to position [745, 0]
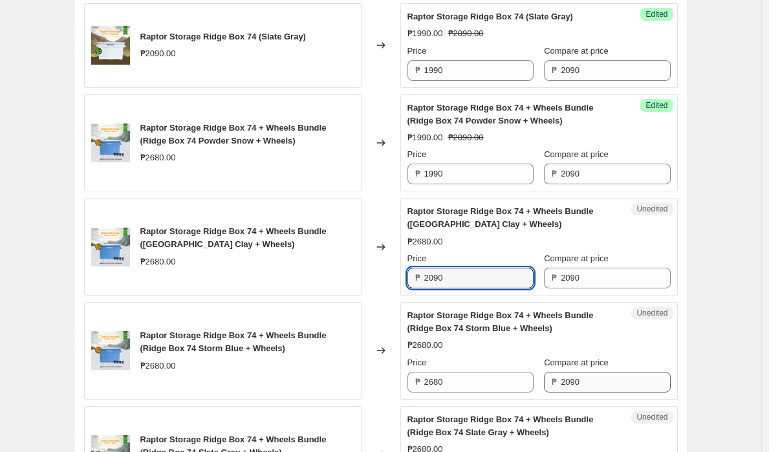
type input "2090"
click at [586, 383] on input "2090" at bounding box center [615, 382] width 109 height 21
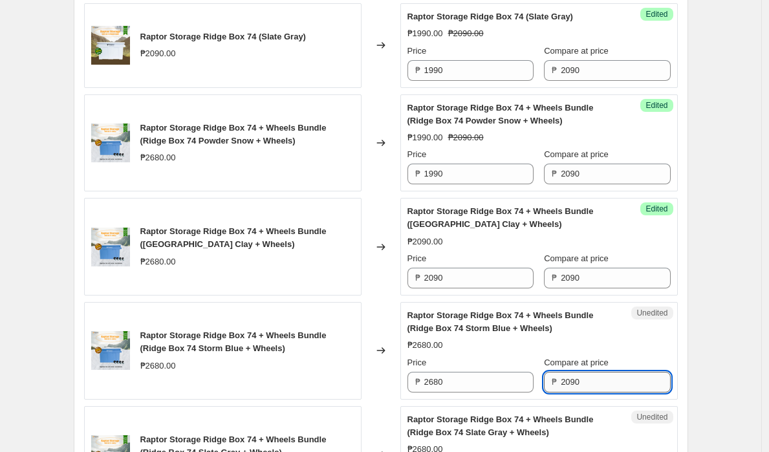
click at [586, 383] on input "2090" at bounding box center [615, 382] width 109 height 21
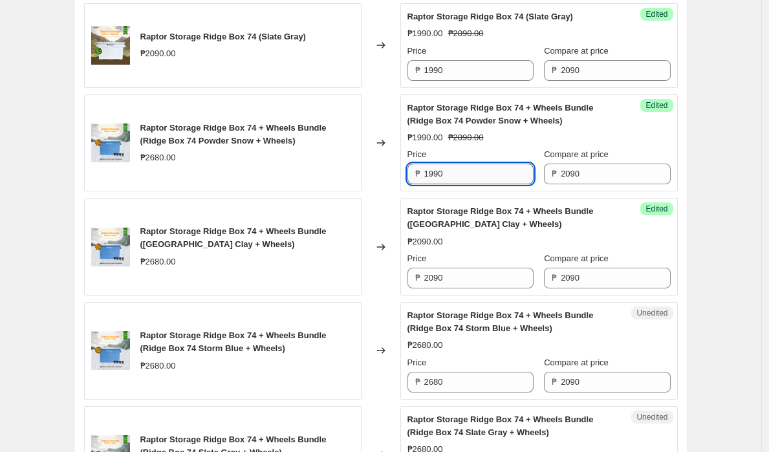
click at [487, 171] on input "1990" at bounding box center [479, 174] width 109 height 21
paste input "20"
type input "2090"
click at [467, 382] on input "2680" at bounding box center [479, 382] width 109 height 21
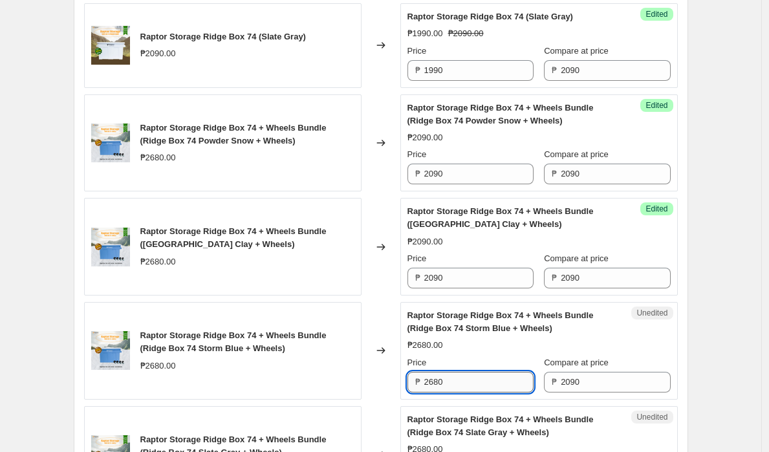
click at [467, 382] on input "2680" at bounding box center [479, 382] width 109 height 21
click at [598, 173] on input "2090" at bounding box center [615, 174] width 109 height 21
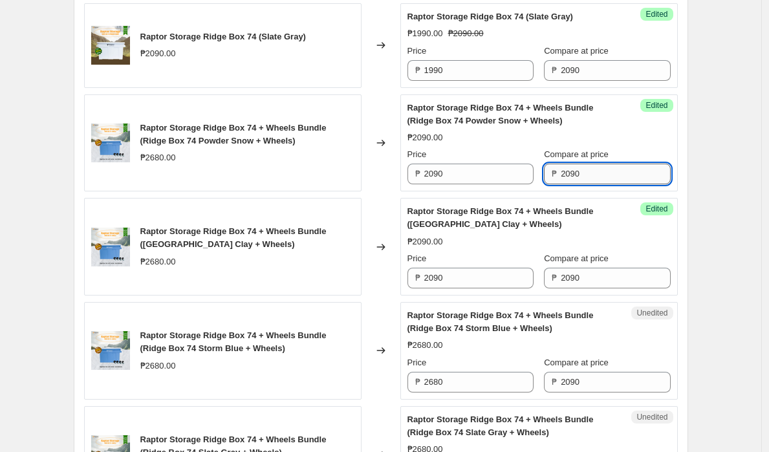
click at [598, 173] on input "2090" at bounding box center [615, 174] width 109 height 21
paste input "68"
type input "2680"
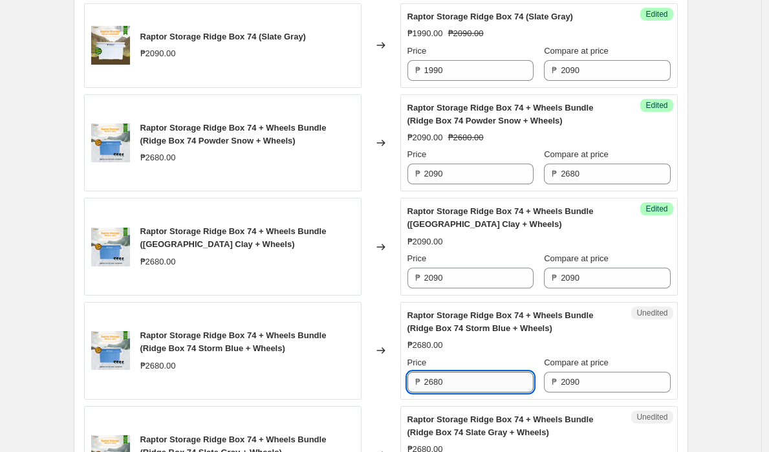
click at [478, 382] on input "2680" at bounding box center [479, 382] width 109 height 21
click at [472, 272] on input "2090" at bounding box center [479, 278] width 109 height 21
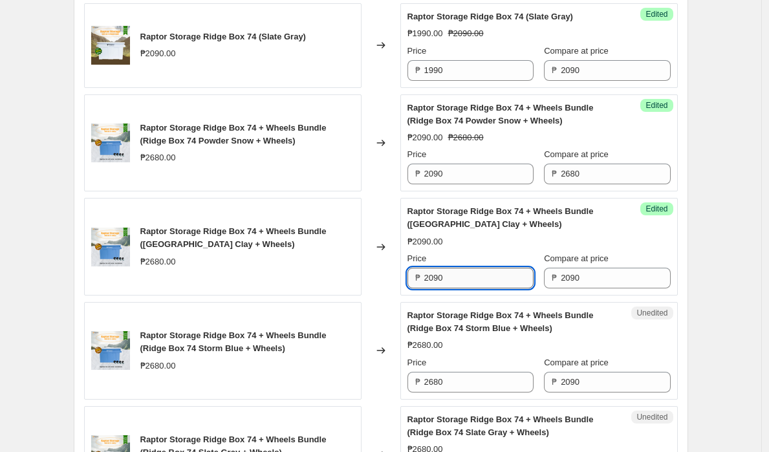
click at [471, 272] on input "2090" at bounding box center [479, 278] width 109 height 21
paste input "68"
type input "2090"
click at [604, 282] on input "2090" at bounding box center [615, 278] width 109 height 21
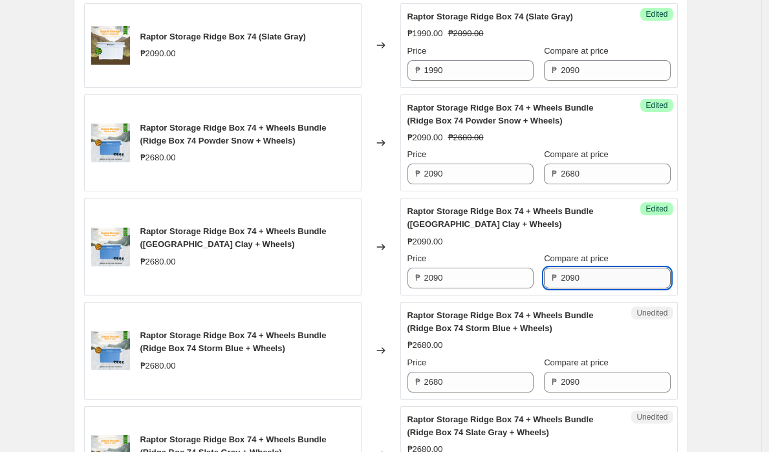
click at [604, 283] on input "2090" at bounding box center [615, 278] width 109 height 21
paste input "2090"
paste input "text"
type input "2090"
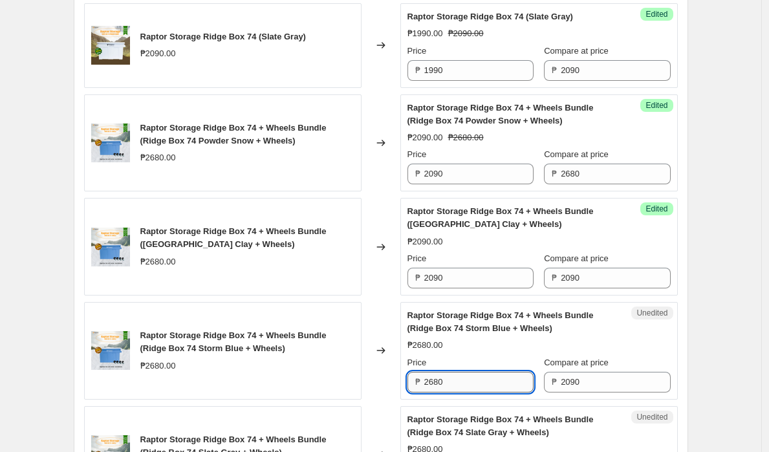
click at [472, 381] on input "2680" at bounding box center [479, 382] width 109 height 21
click at [463, 274] on input "2090" at bounding box center [479, 278] width 109 height 21
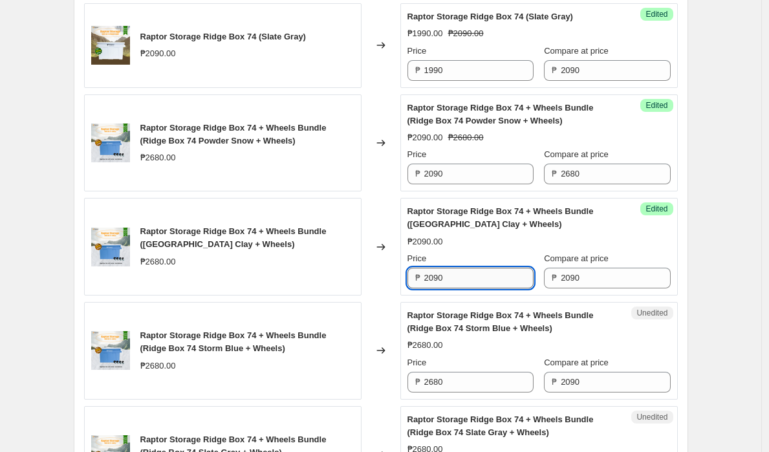
click at [463, 274] on input "2090" at bounding box center [479, 278] width 109 height 21
paste input "68"
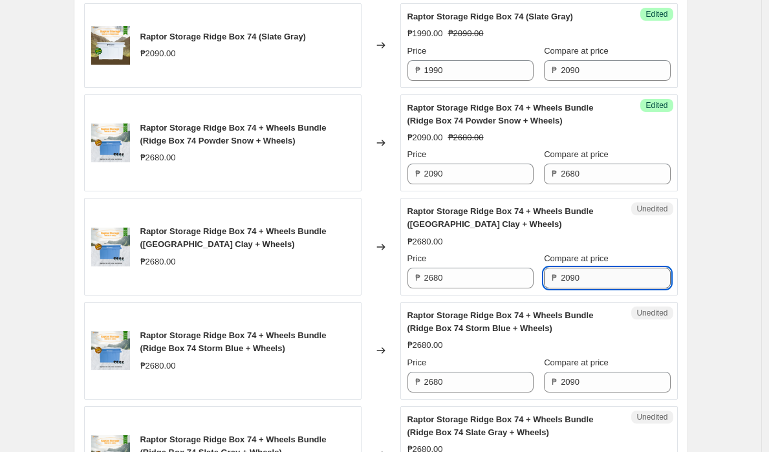
click at [609, 279] on input "2090" at bounding box center [615, 278] width 109 height 21
click at [474, 279] on input "2680" at bounding box center [479, 278] width 109 height 21
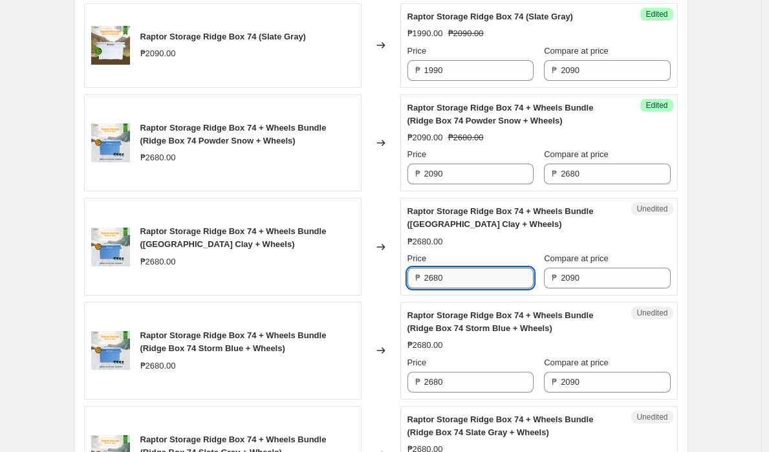
click at [474, 280] on input "2680" at bounding box center [479, 278] width 109 height 21
paste input "09"
type input "2090"
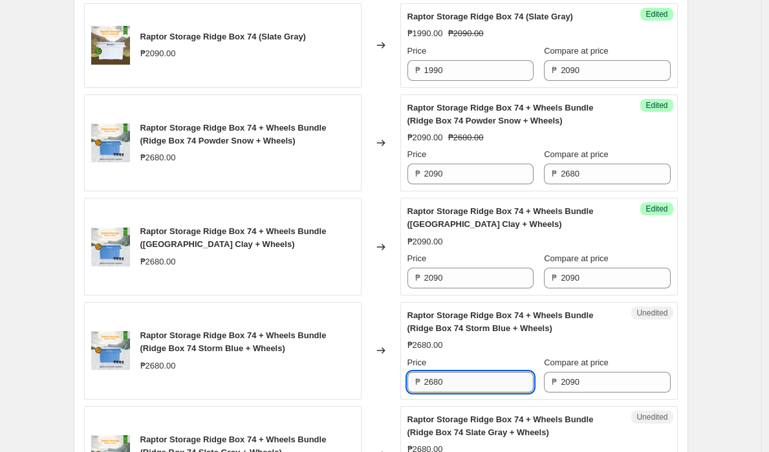
click at [461, 386] on input "2680" at bounding box center [479, 382] width 109 height 21
click at [624, 280] on input "2090" at bounding box center [615, 278] width 109 height 21
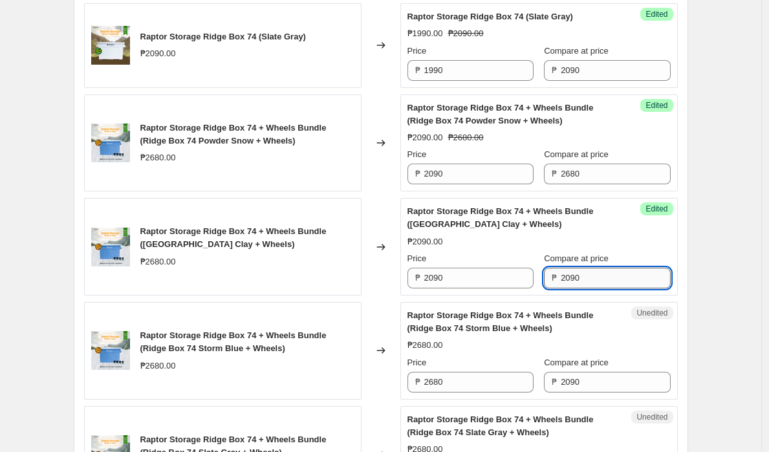
click at [624, 280] on input "2090" at bounding box center [615, 278] width 109 height 21
paste input "68"
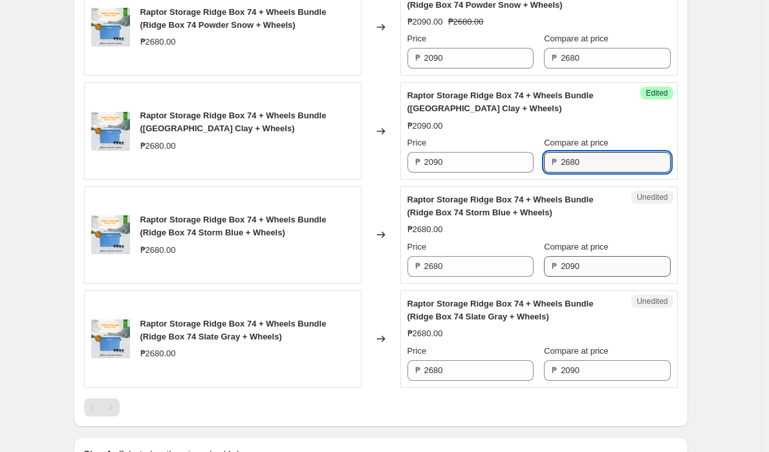
type input "2680"
click at [595, 260] on input "2090" at bounding box center [615, 266] width 109 height 21
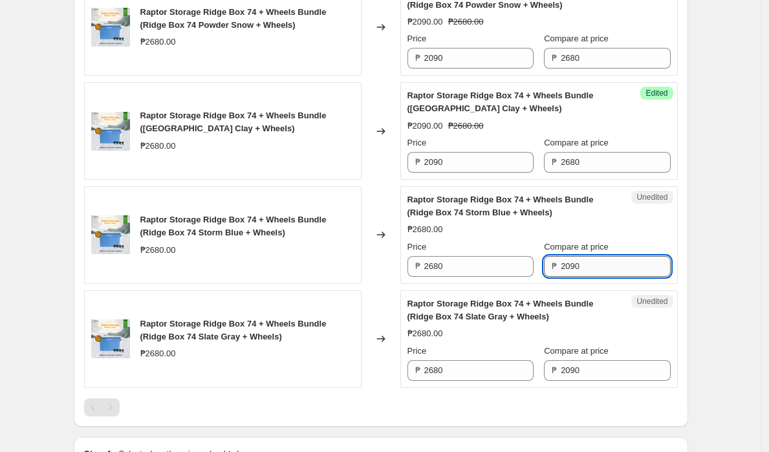
click at [595, 260] on input "2090" at bounding box center [615, 266] width 109 height 21
click at [491, 269] on input "2680" at bounding box center [479, 266] width 109 height 21
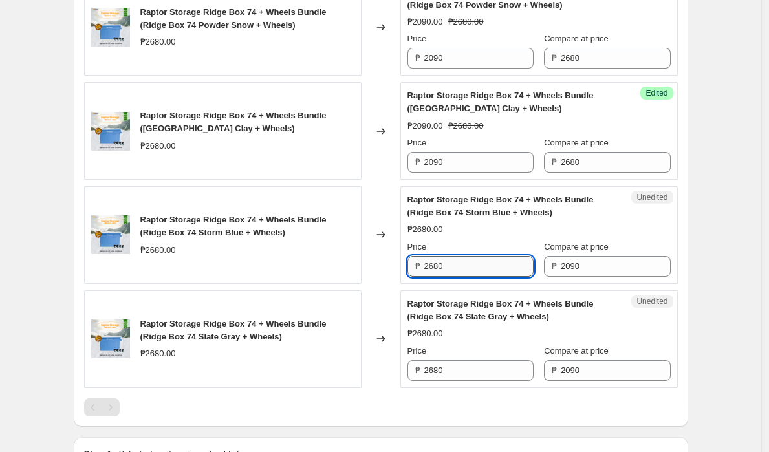
paste input "09"
type input "2090"
click at [496, 374] on input "2680" at bounding box center [479, 370] width 109 height 21
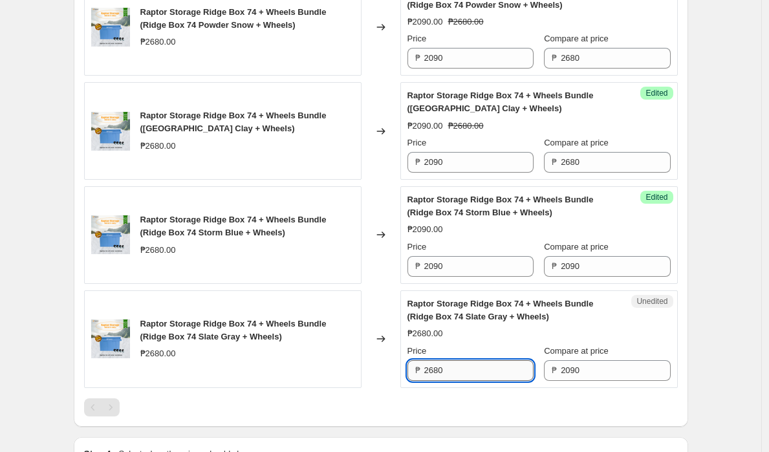
click at [496, 374] on input "2680" at bounding box center [479, 370] width 109 height 21
click at [604, 267] on input "2090" at bounding box center [615, 266] width 109 height 21
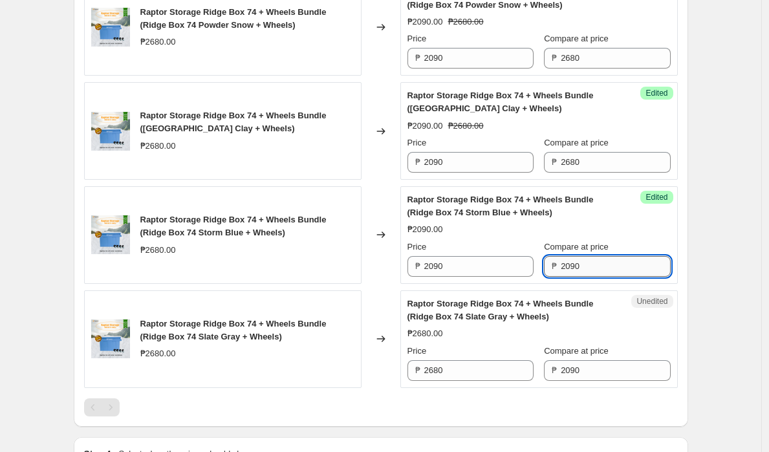
click at [604, 267] on input "2090" at bounding box center [615, 266] width 109 height 21
paste input "68"
type input "2680"
click at [595, 371] on input "2090" at bounding box center [615, 370] width 109 height 21
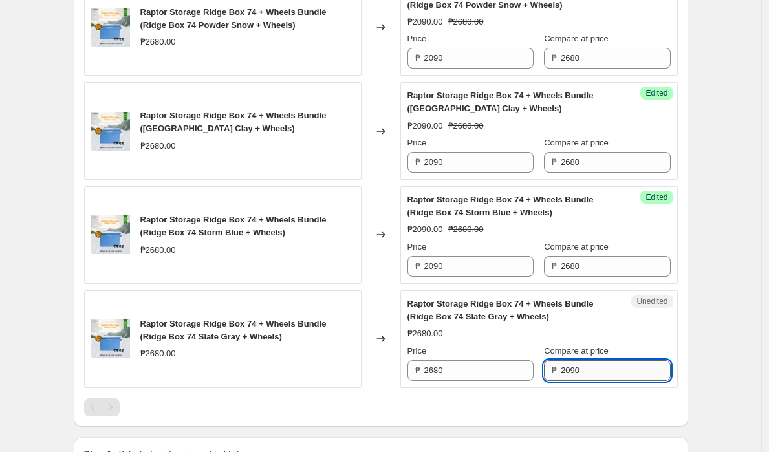
click at [595, 371] on input "2090" at bounding box center [615, 370] width 109 height 21
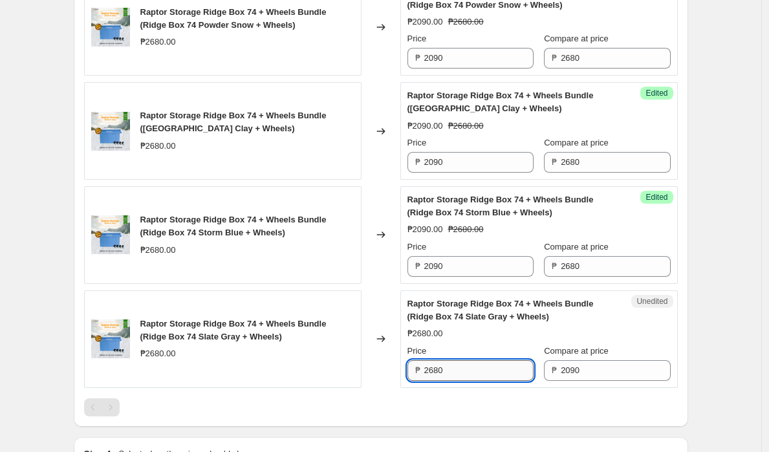
click at [493, 371] on input "2680" at bounding box center [479, 370] width 109 height 21
paste input "09"
type input "2090"
click at [602, 262] on input "2680" at bounding box center [615, 266] width 109 height 21
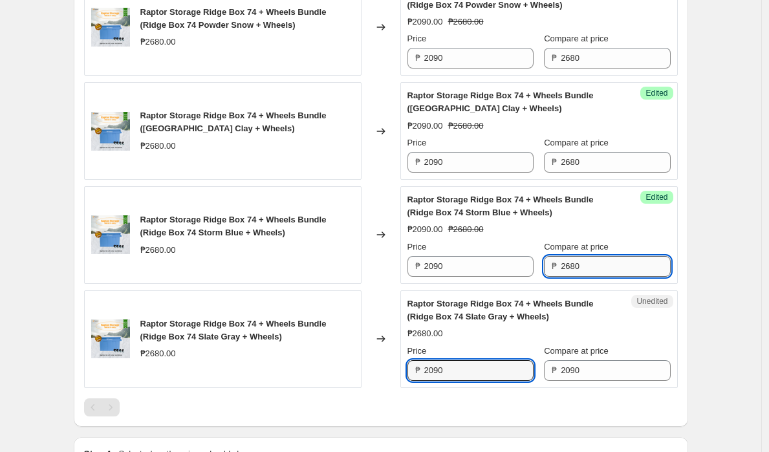
click at [602, 262] on input "2680" at bounding box center [615, 266] width 109 height 21
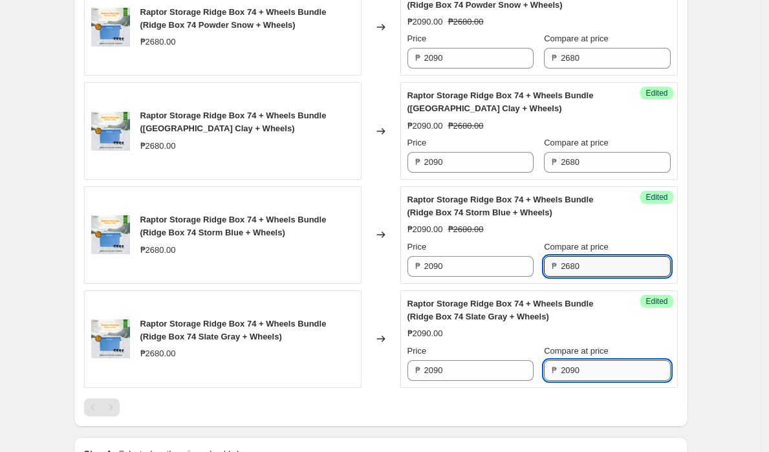
click at [591, 373] on input "2090" at bounding box center [615, 370] width 109 height 21
click at [592, 373] on input "2090" at bounding box center [615, 370] width 109 height 21
paste input "68"
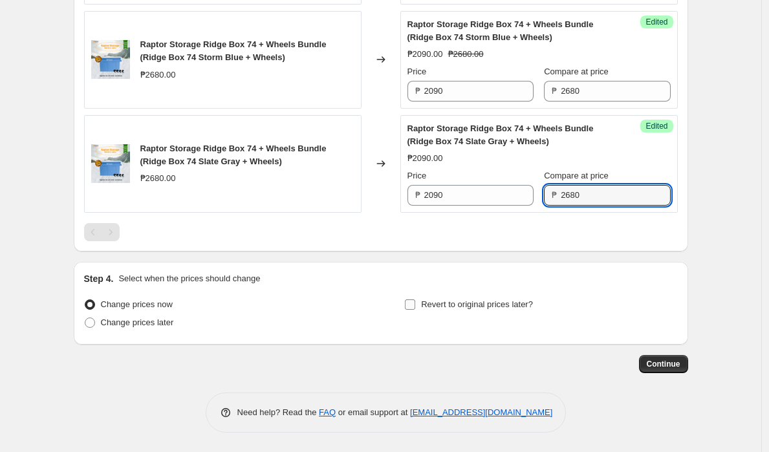
type input "2680"
click at [409, 309] on input "Revert to original prices later?" at bounding box center [410, 305] width 10 height 10
checkbox input "true"
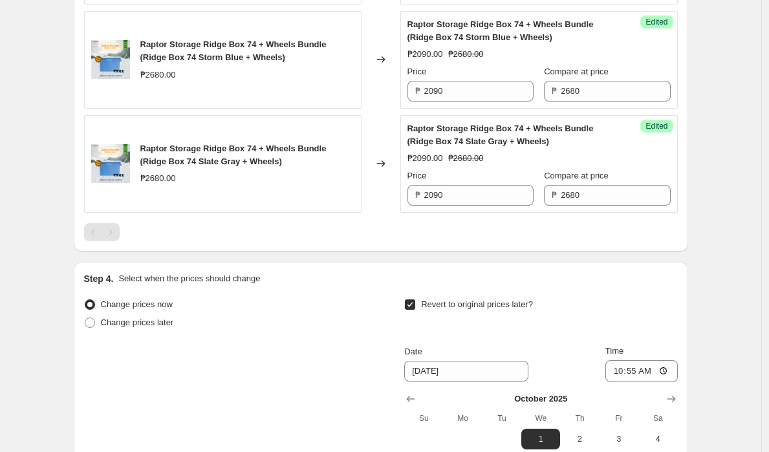
scroll to position [1253, 0]
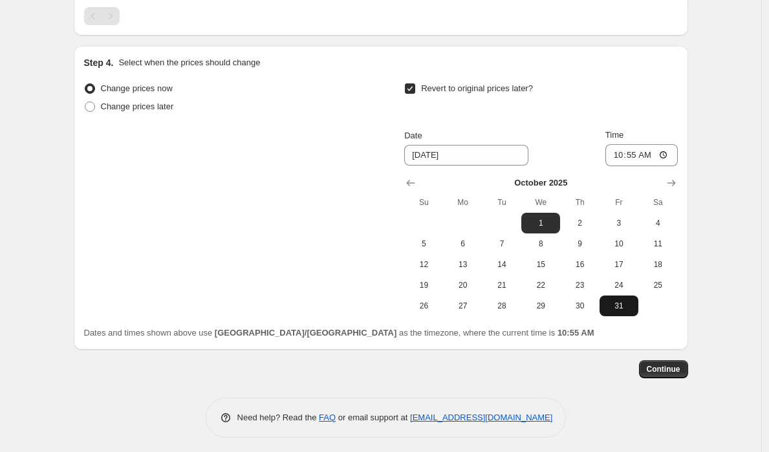
click at [617, 311] on span "31" at bounding box center [619, 306] width 28 height 10
type input "[DATE]"
click at [645, 159] on input "10:55" at bounding box center [642, 155] width 72 height 22
click at [626, 154] on input "10:55" at bounding box center [642, 155] width 72 height 22
click at [615, 155] on input "10:55" at bounding box center [642, 155] width 72 height 22
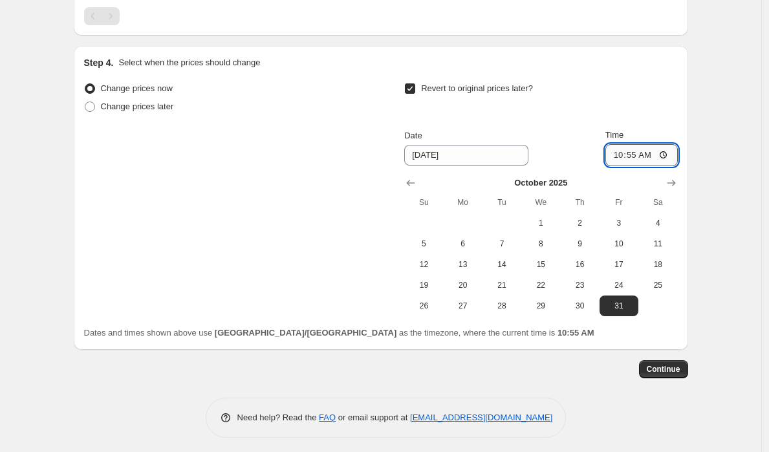
click at [615, 155] on input "10:55" at bounding box center [642, 155] width 72 height 22
click at [667, 156] on input "10:55" at bounding box center [642, 155] width 72 height 22
type input "23:59"
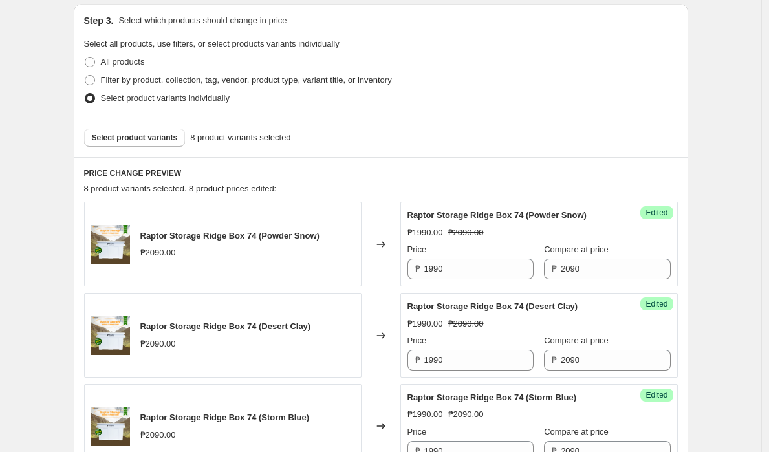
scroll to position [0, 0]
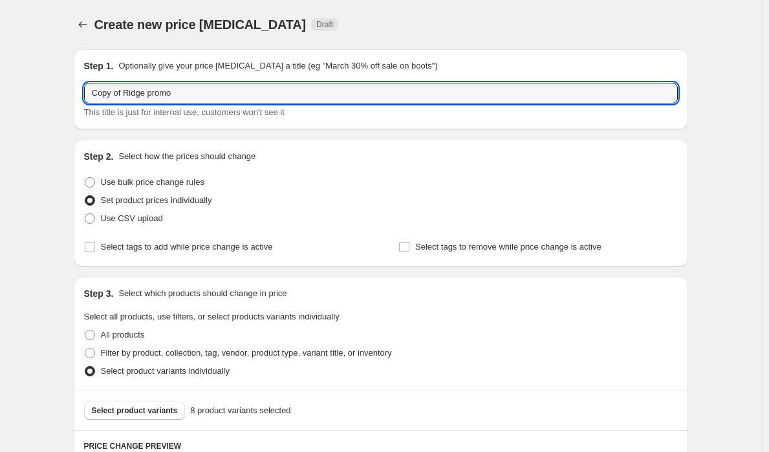
drag, startPoint x: 127, startPoint y: 90, endPoint x: 45, endPoint y: 93, distance: 82.2
click at [175, 90] on input "Ridge promo" at bounding box center [381, 93] width 594 height 21
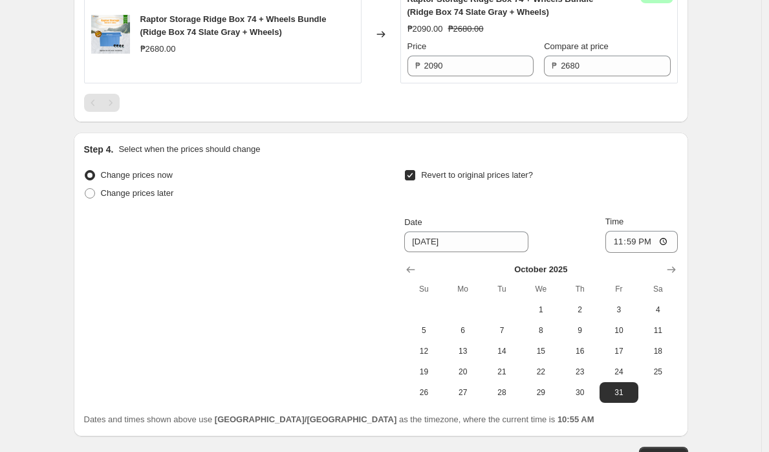
scroll to position [1258, 0]
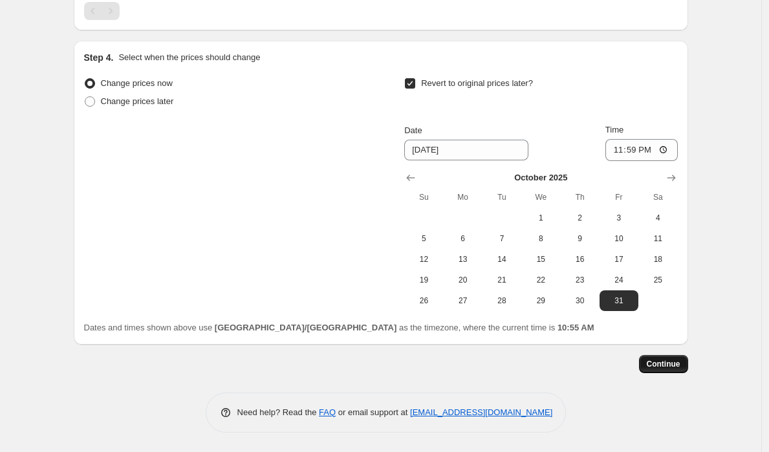
type input "Ridge promo-"
click at [668, 360] on span "Continue" at bounding box center [664, 364] width 34 height 10
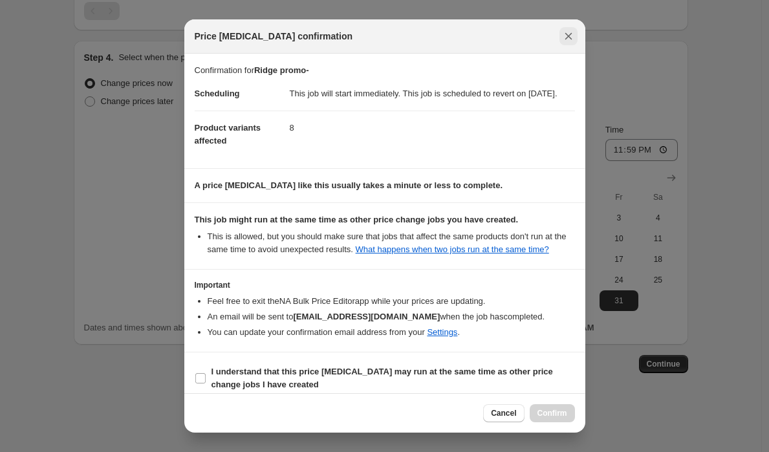
click at [564, 35] on icon "Close" at bounding box center [568, 36] width 13 height 13
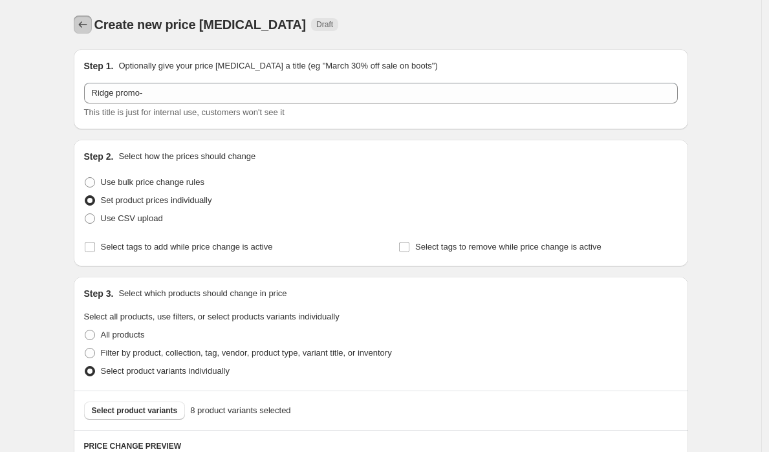
click at [83, 27] on icon "Price change jobs" at bounding box center [82, 24] width 13 height 13
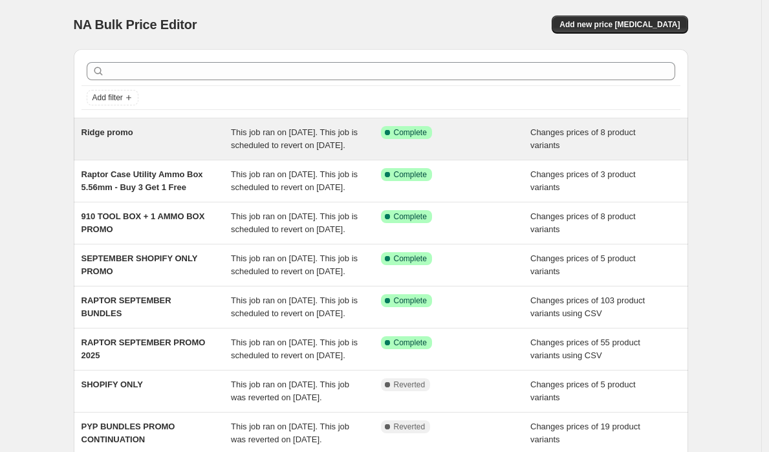
click at [131, 145] on div "Ridge promo" at bounding box center [157, 139] width 150 height 26
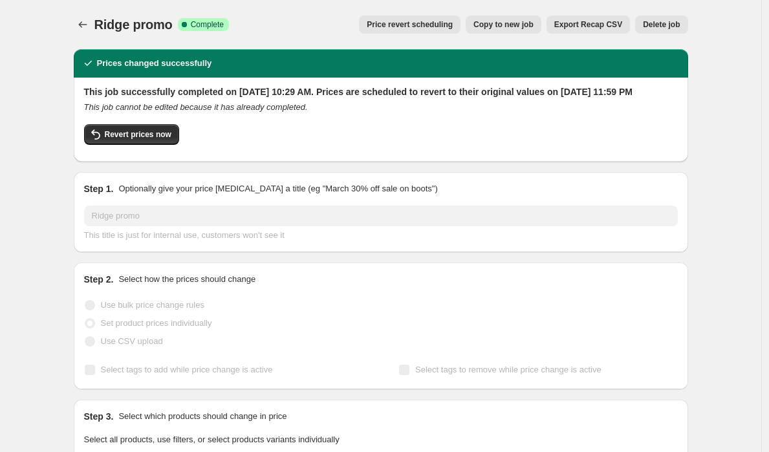
click at [655, 24] on span "Delete job" at bounding box center [661, 24] width 37 height 10
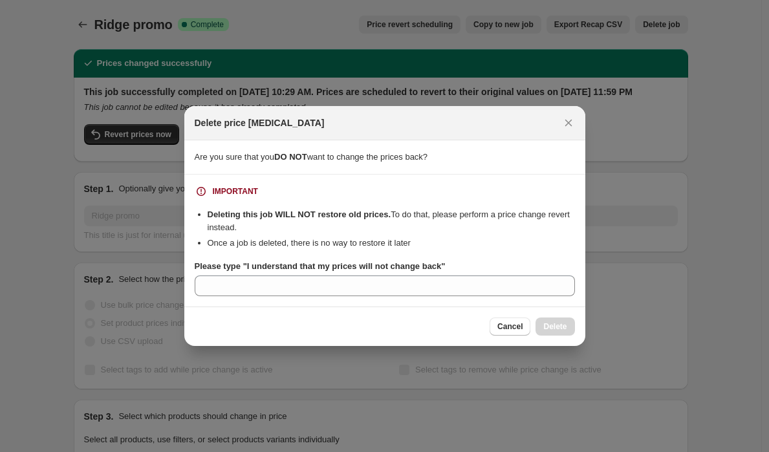
click at [494, 297] on section "IMPORTANT Deleting this job WILL NOT restore old prices. To do that, please per…" at bounding box center [384, 241] width 401 height 132
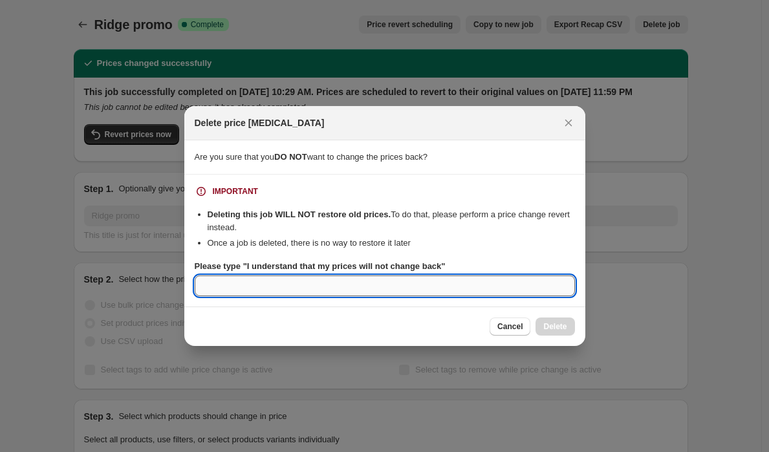
click at [258, 296] on input "Please type "I understand that my prices will not change back"" at bounding box center [385, 286] width 381 height 21
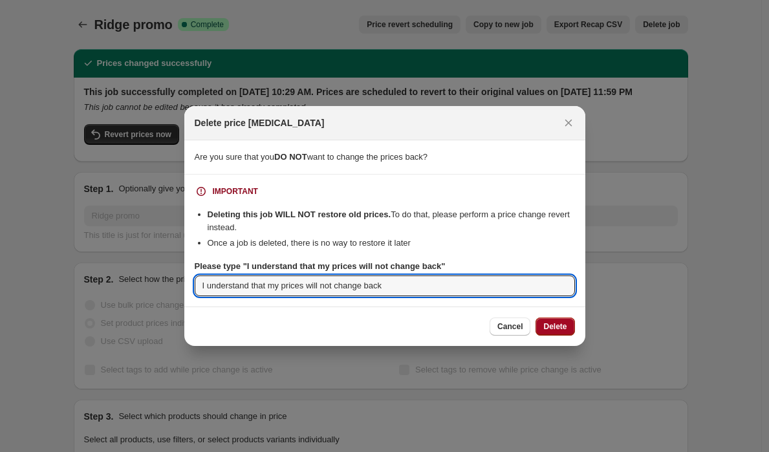
type input "I understand that my prices will not change back"
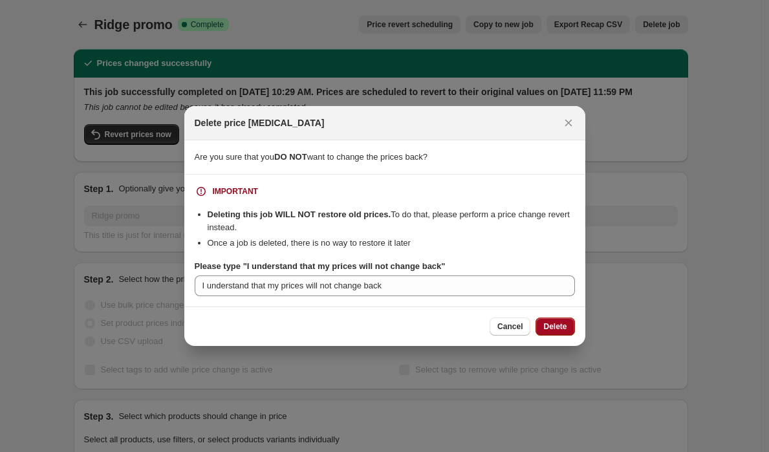
click at [557, 328] on span "Delete" at bounding box center [555, 327] width 23 height 10
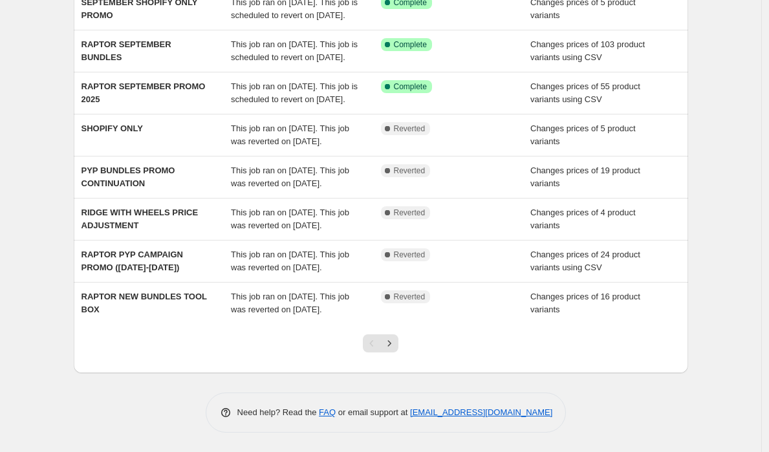
scroll to position [344, 0]
click at [396, 339] on icon "Next" at bounding box center [389, 343] width 13 height 13
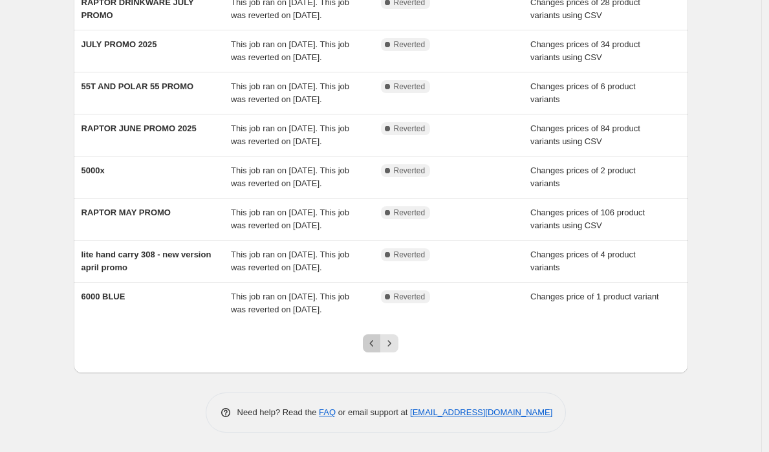
click at [373, 349] on icon "Previous" at bounding box center [372, 343] width 13 height 13
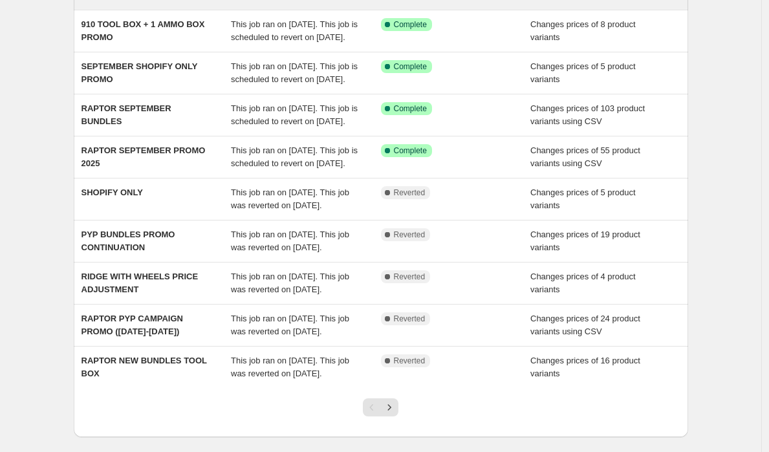
scroll to position [0, 0]
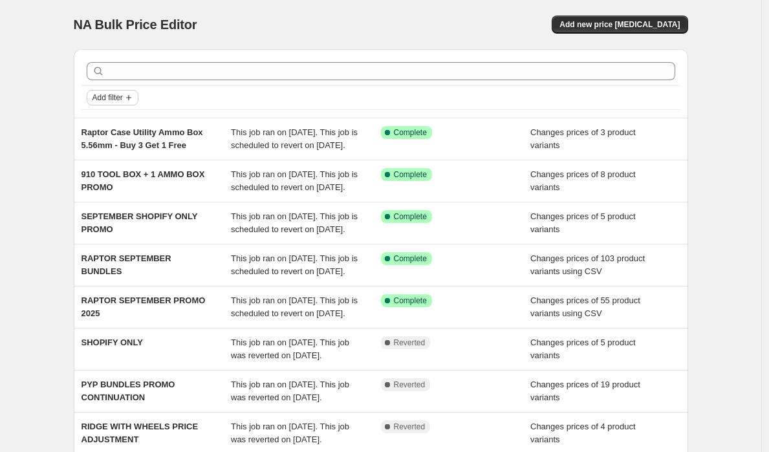
click at [114, 93] on span "Add filter" at bounding box center [108, 98] width 30 height 10
click at [123, 129] on span "Job status" at bounding box center [116, 123] width 38 height 13
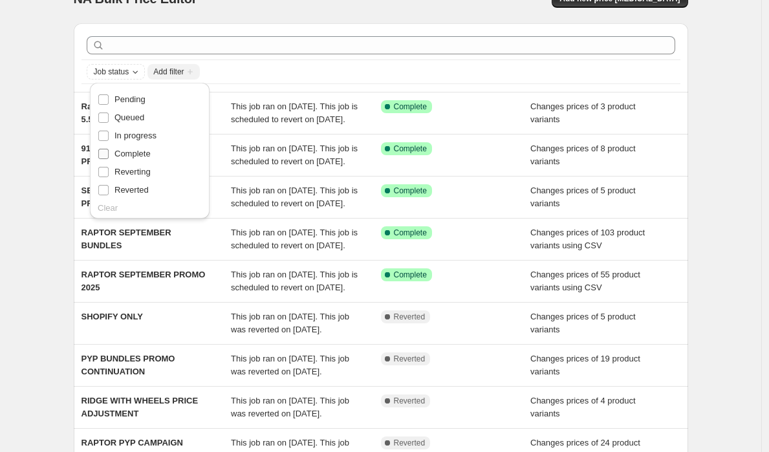
scroll to position [31, 0]
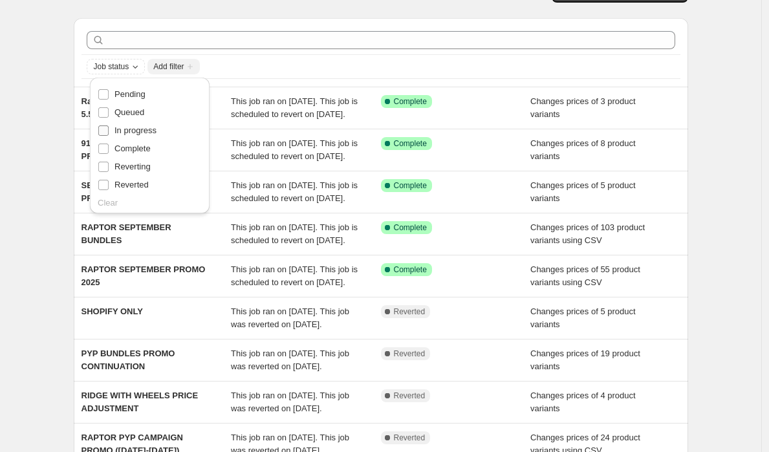
click at [139, 131] on span "In progress" at bounding box center [136, 131] width 42 height 10
click at [109, 131] on input "In progress" at bounding box center [103, 131] width 10 height 10
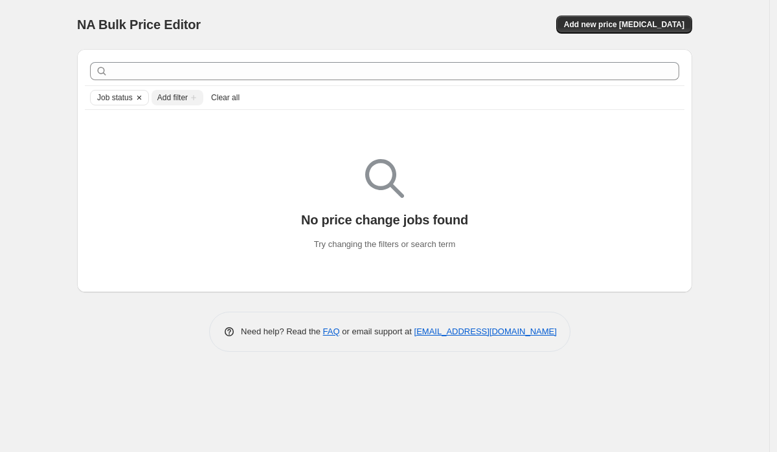
click at [140, 96] on icon "Clear" at bounding box center [139, 98] width 4 height 4
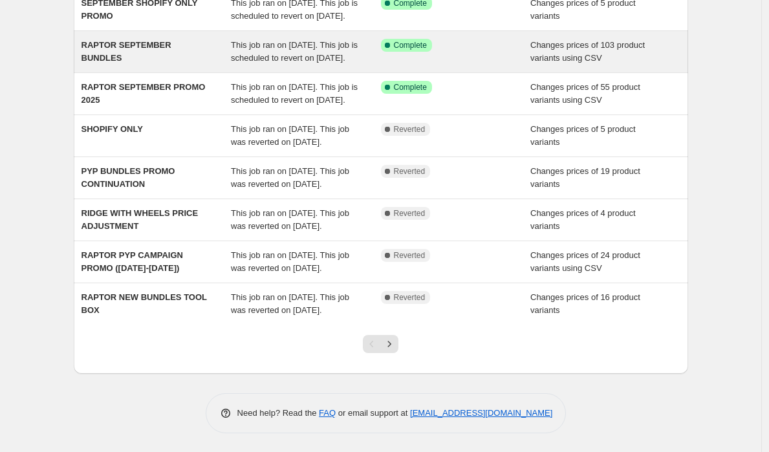
scroll to position [229, 0]
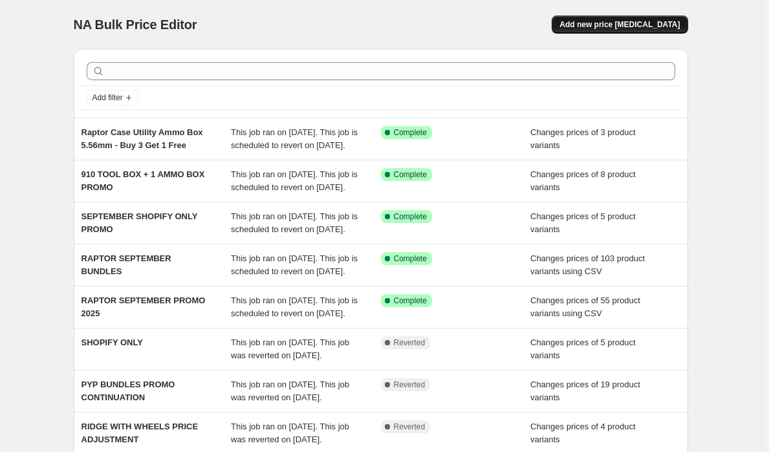
click at [610, 31] on button "Add new price [MEDICAL_DATA]" at bounding box center [620, 25] width 136 height 18
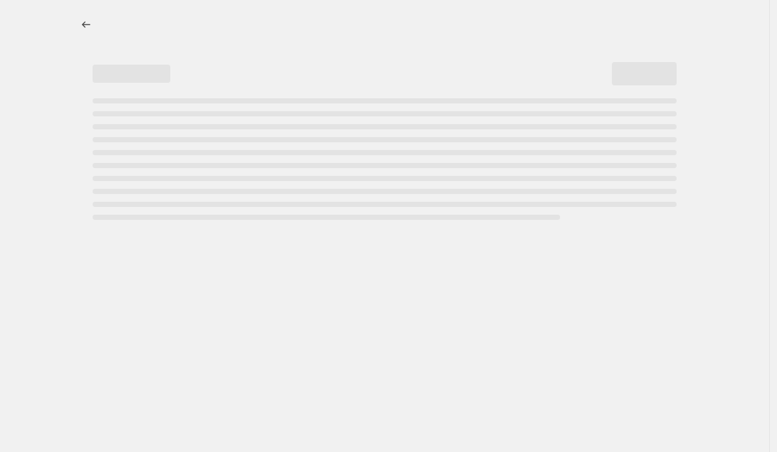
select select "percentage"
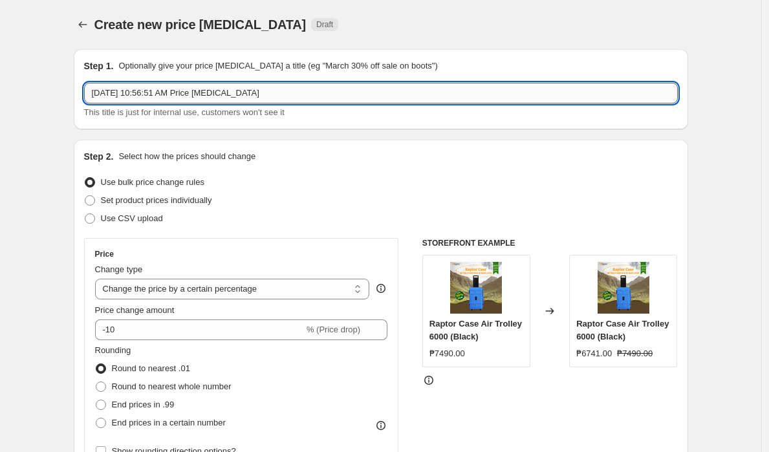
click at [335, 90] on input "[DATE] 10:56:51 AM Price [MEDICAL_DATA]" at bounding box center [381, 93] width 594 height 21
type input "ridge promo"
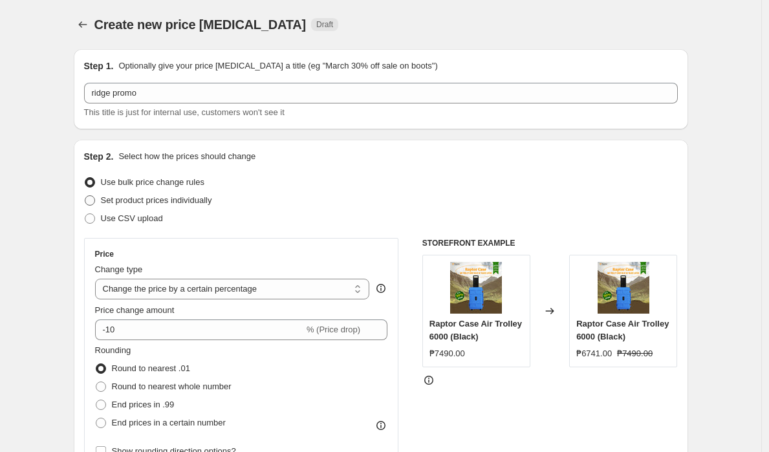
click at [94, 202] on span at bounding box center [90, 200] width 10 height 10
click at [85, 196] on input "Set product prices individually" at bounding box center [85, 195] width 1 height 1
radio input "true"
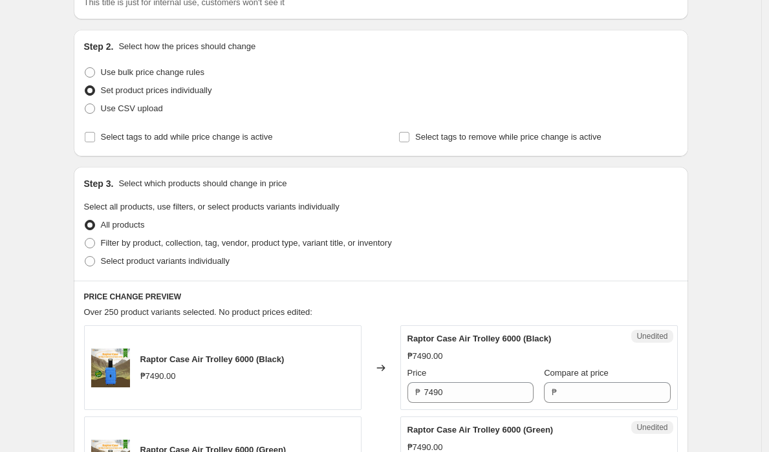
scroll to position [111, 0]
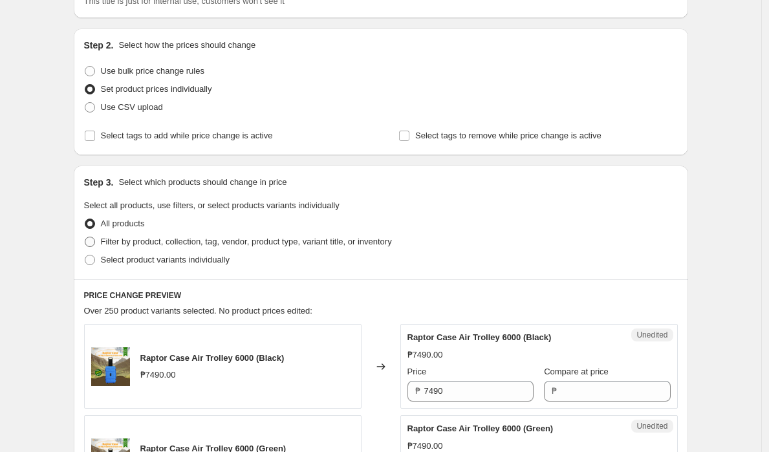
click at [106, 244] on span "Filter by product, collection, tag, vendor, product type, variant title, or inv…" at bounding box center [246, 242] width 291 height 10
click at [85, 237] on input "Filter by product, collection, tag, vendor, product type, variant title, or inv…" at bounding box center [85, 237] width 1 height 1
radio input "true"
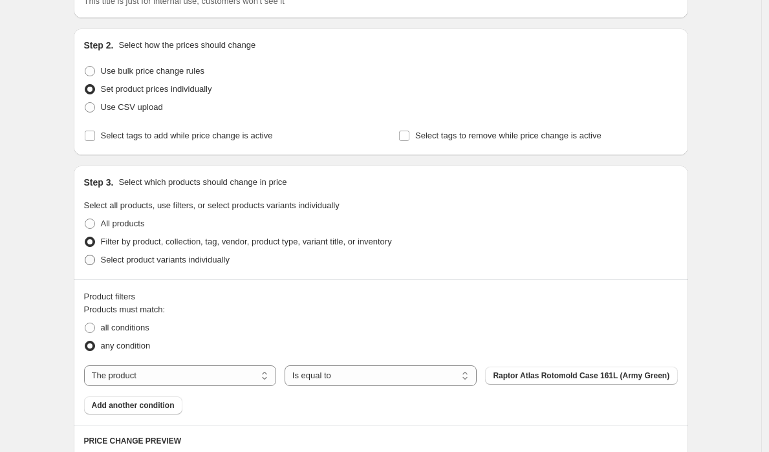
click at [101, 265] on label "Select product variants individually" at bounding box center [157, 260] width 146 height 18
click at [85, 256] on input "Select product variants individually" at bounding box center [85, 255] width 1 height 1
radio input "true"
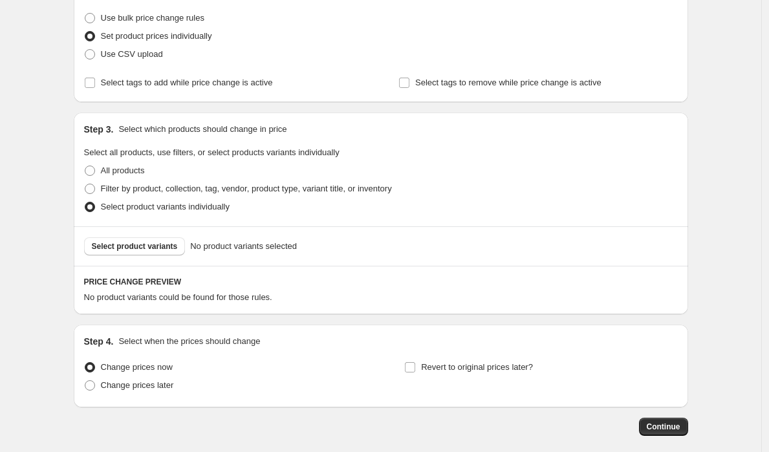
scroll to position [227, 0]
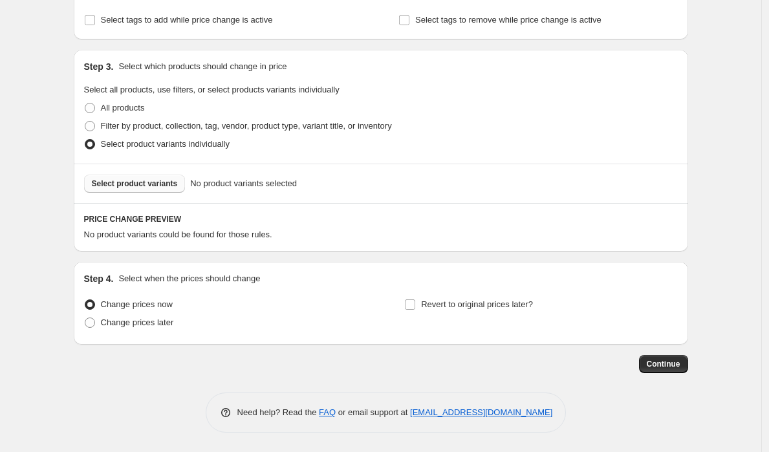
click at [156, 176] on button "Select product variants" at bounding box center [135, 184] width 102 height 18
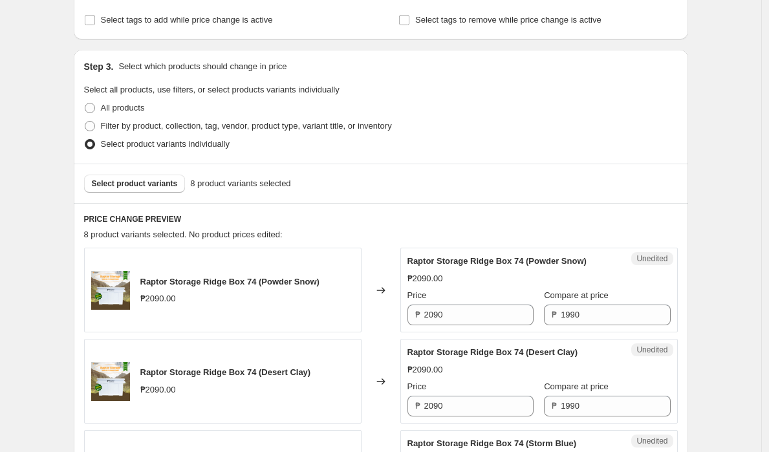
scroll to position [406, 0]
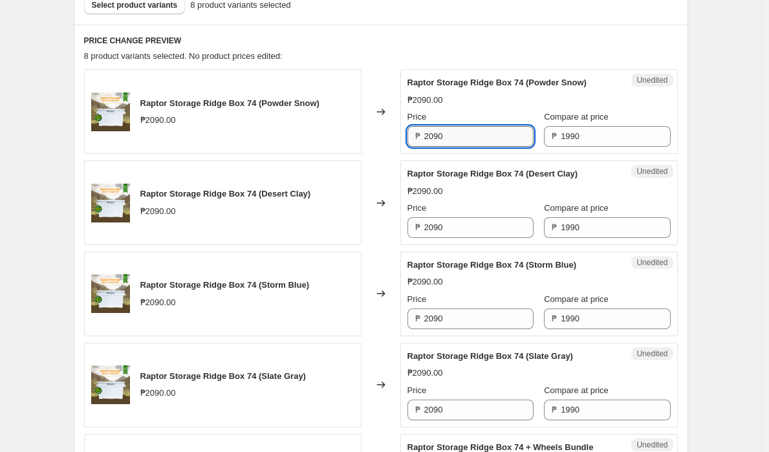
click at [505, 134] on input "2090" at bounding box center [479, 136] width 109 height 21
type input "2090"
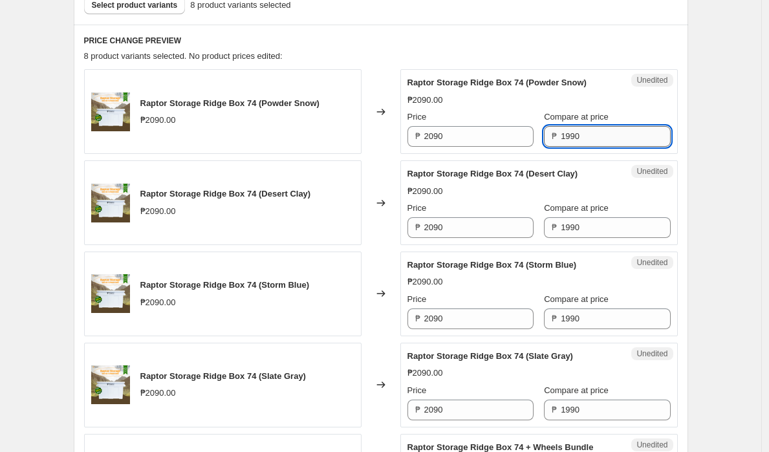
click at [586, 130] on input "1990" at bounding box center [615, 136] width 109 height 21
click at [586, 131] on input "1990" at bounding box center [615, 136] width 109 height 21
paste input "20"
type input "2090"
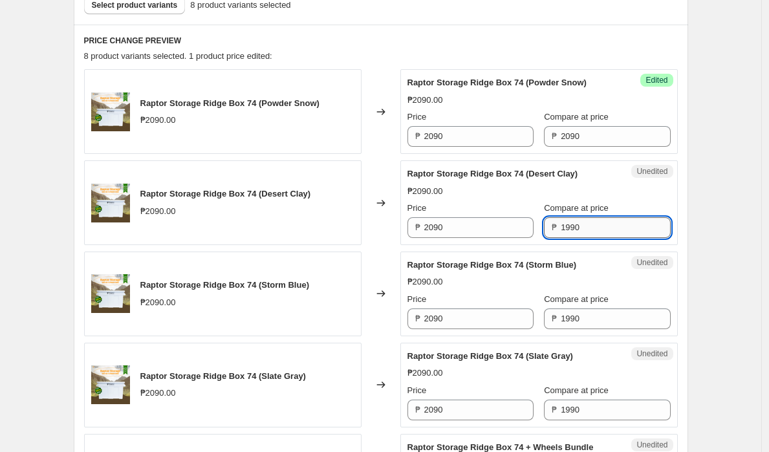
click at [574, 224] on input "1990" at bounding box center [615, 227] width 109 height 21
click at [574, 225] on input "1990" at bounding box center [615, 227] width 109 height 21
click at [469, 135] on input "2090" at bounding box center [479, 136] width 109 height 21
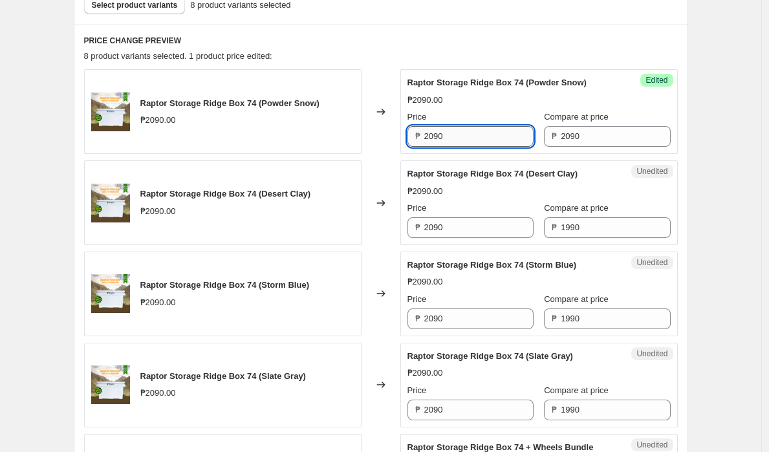
click at [469, 135] on input "2090" at bounding box center [479, 136] width 109 height 21
paste input "19"
type input "1990"
click at [588, 137] on input "2090" at bounding box center [615, 136] width 109 height 21
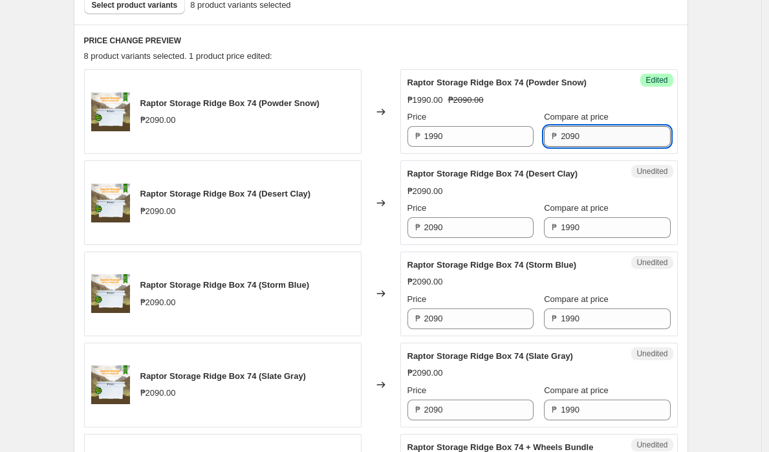
click at [588, 137] on input "2090" at bounding box center [615, 136] width 109 height 21
click at [588, 231] on input "1990" at bounding box center [615, 227] width 109 height 21
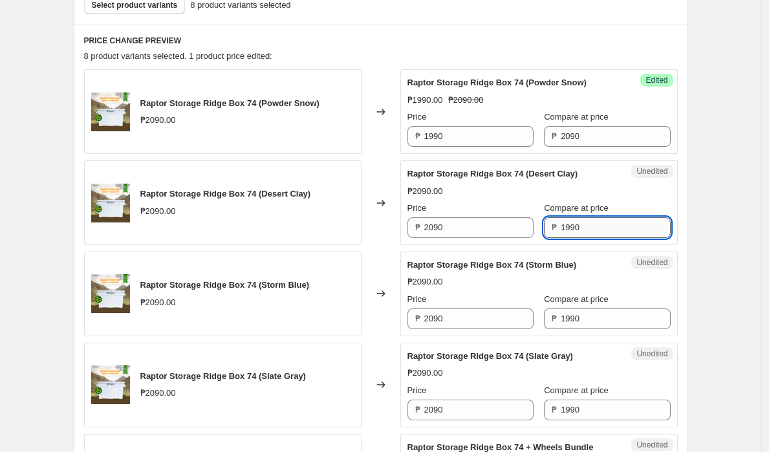
click at [588, 231] on input "1990" at bounding box center [615, 227] width 109 height 21
paste input "20"
type input "2090"
click at [596, 319] on input "1990" at bounding box center [615, 319] width 109 height 21
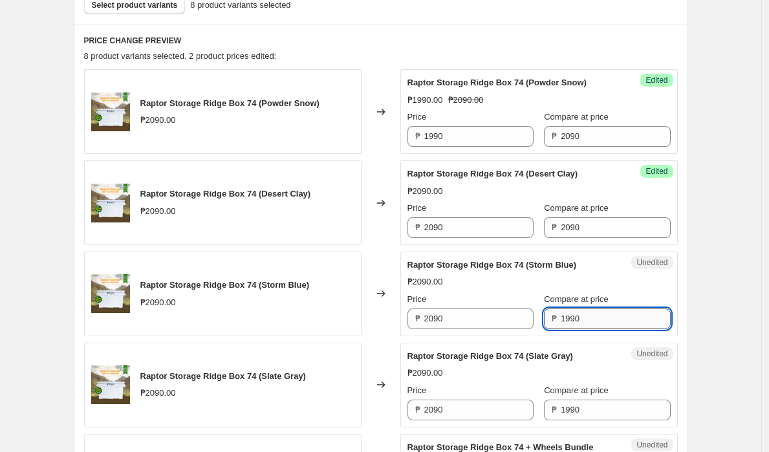
click at [596, 319] on input "1990" at bounding box center [615, 319] width 109 height 21
paste input "20"
type input "2090"
click at [583, 412] on input "1990" at bounding box center [615, 410] width 109 height 21
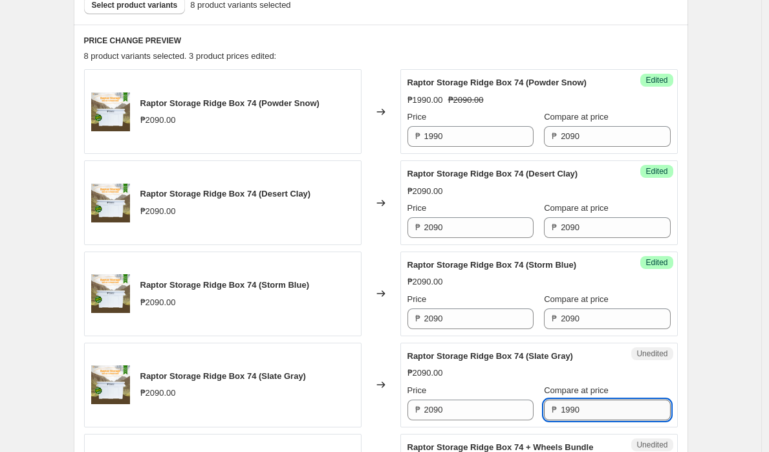
paste input "20"
type input "2090"
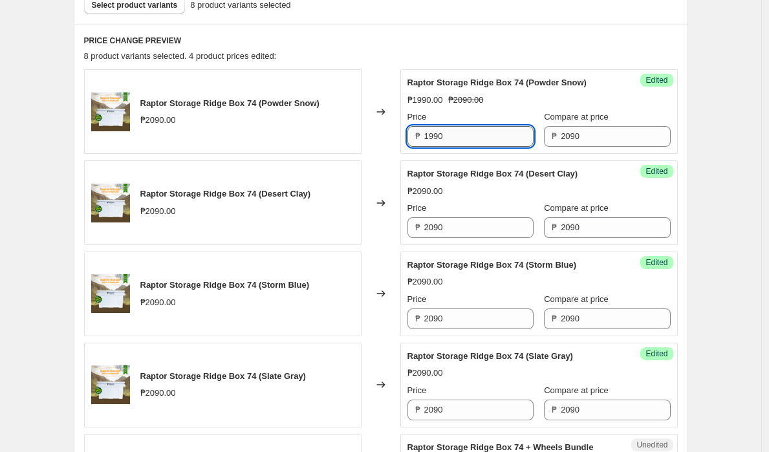
click at [472, 142] on input "1990" at bounding box center [479, 136] width 109 height 21
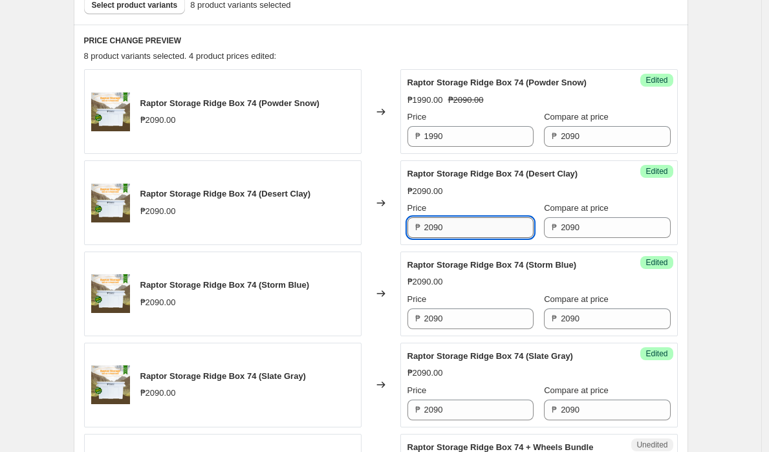
click at [454, 225] on input "2090" at bounding box center [479, 227] width 109 height 21
paste input "19"
type input "1990"
click at [461, 312] on input "2090" at bounding box center [479, 319] width 109 height 21
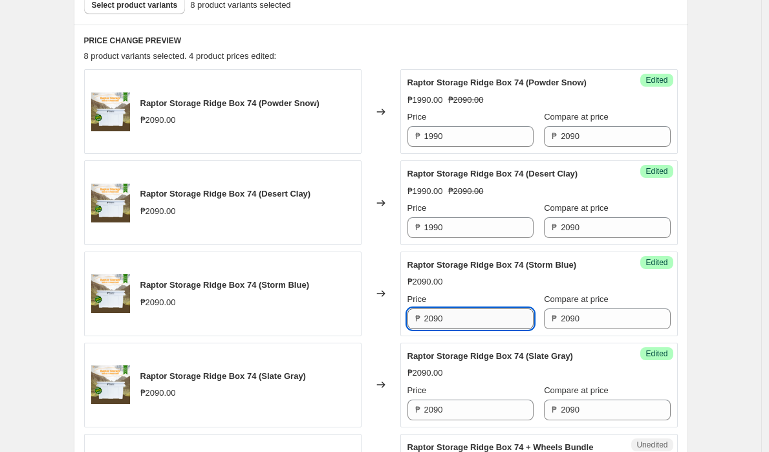
click at [461, 312] on input "2090" at bounding box center [479, 319] width 109 height 21
paste input "19"
type input "1990"
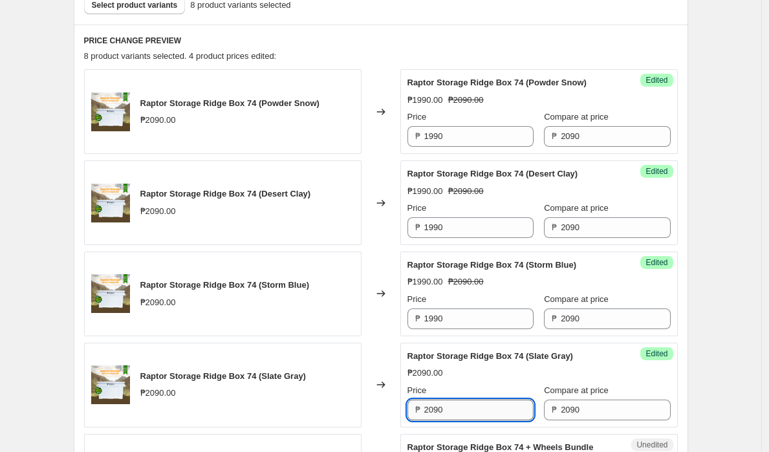
click at [450, 404] on input "2090" at bounding box center [479, 410] width 109 height 21
paste input "19"
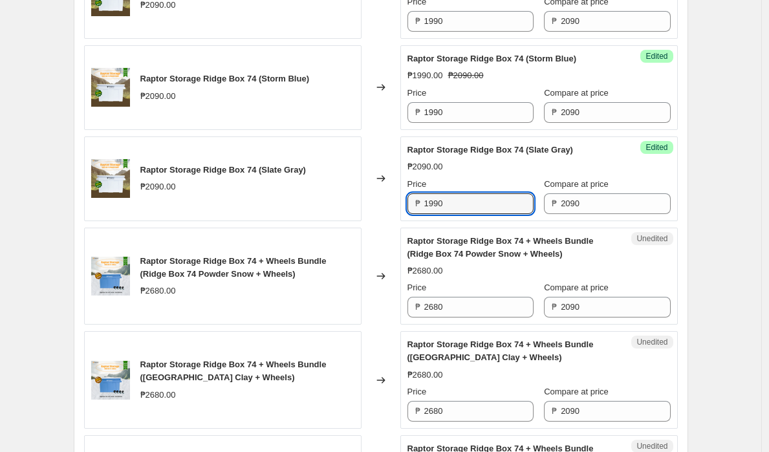
scroll to position [679, 0]
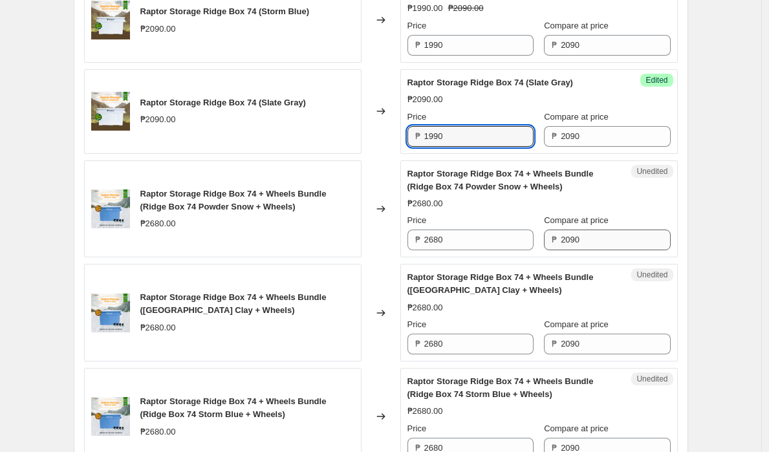
type input "1990"
click at [588, 244] on input "2090" at bounding box center [615, 240] width 109 height 21
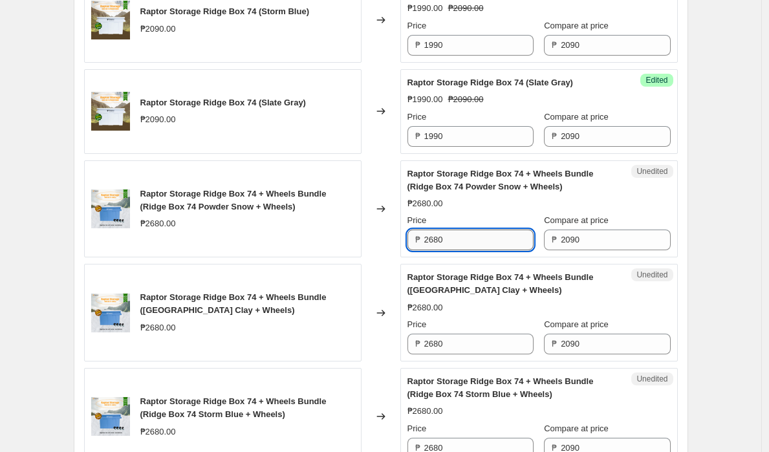
click at [487, 241] on input "2680" at bounding box center [479, 240] width 109 height 21
click at [486, 241] on input "2680" at bounding box center [479, 240] width 109 height 21
paste input "09"
type input "2090"
click at [507, 343] on input "2680" at bounding box center [479, 344] width 109 height 21
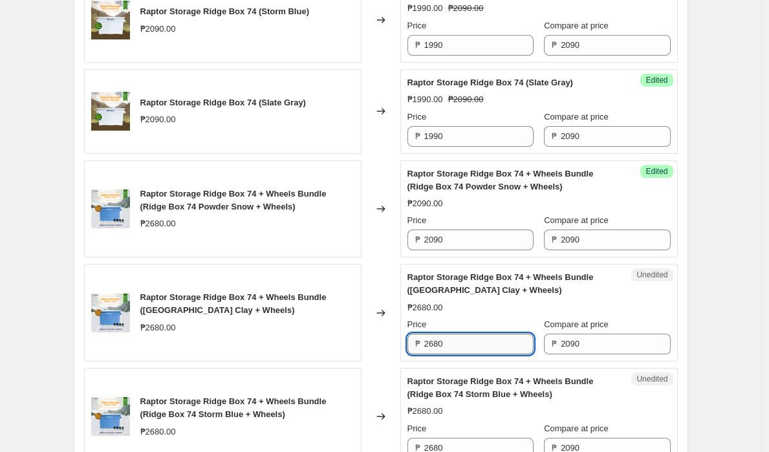
click at [507, 343] on input "2680" at bounding box center [479, 344] width 109 height 21
click at [632, 237] on input "2090" at bounding box center [615, 240] width 109 height 21
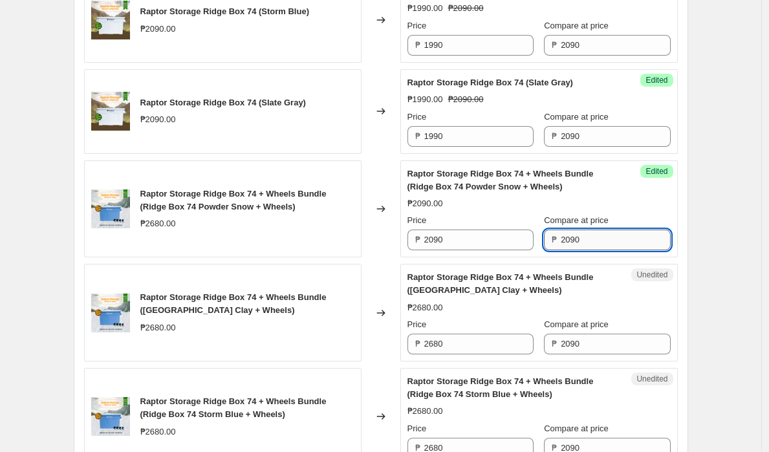
click at [632, 237] on input "2090" at bounding box center [615, 240] width 109 height 21
paste input "68"
type input "2680"
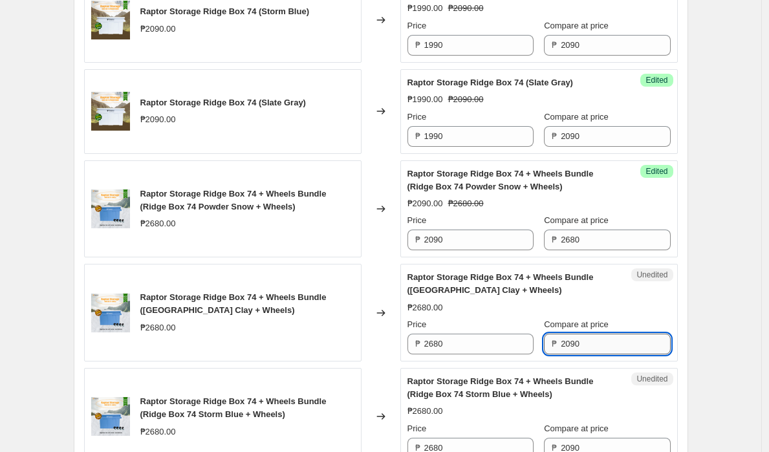
click at [592, 339] on input "2090" at bounding box center [615, 344] width 109 height 21
click at [592, 340] on input "2090" at bounding box center [615, 344] width 109 height 21
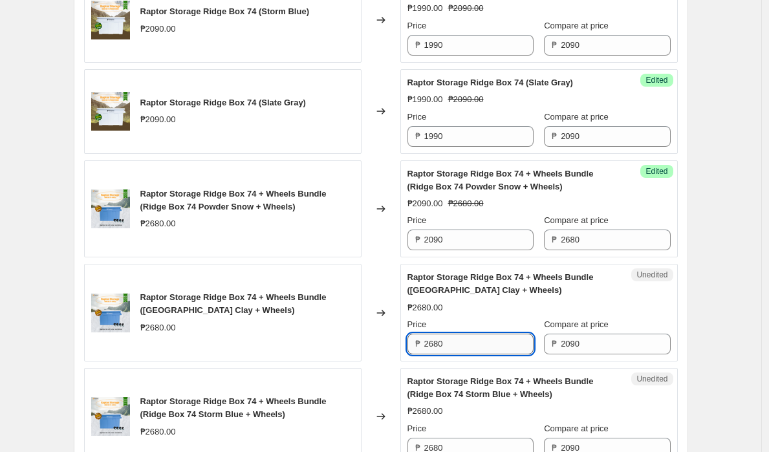
click at [506, 346] on input "2680" at bounding box center [479, 344] width 109 height 21
paste input "09"
type input "2090"
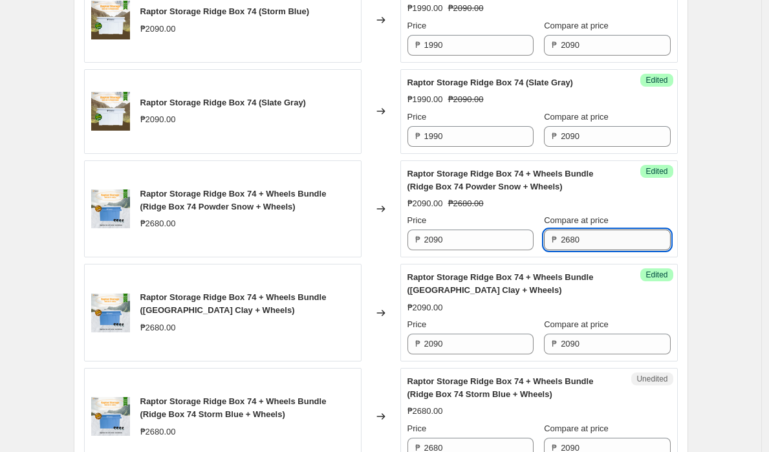
click at [608, 250] on input "2680" at bounding box center [615, 240] width 109 height 21
click at [601, 346] on input "2090" at bounding box center [615, 344] width 109 height 21
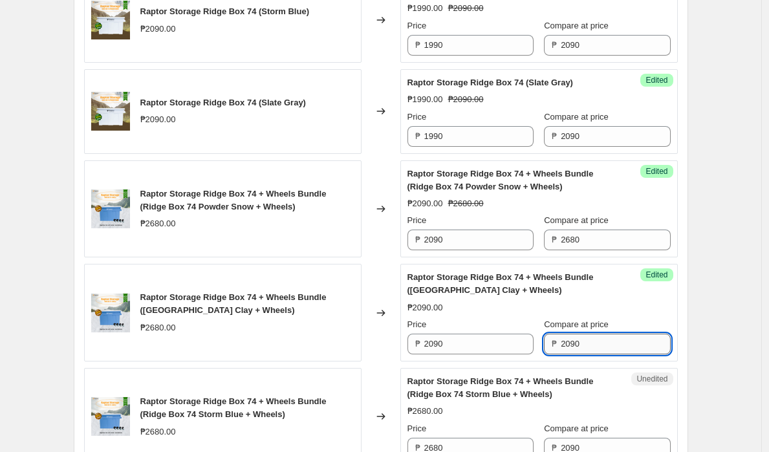
paste input "68"
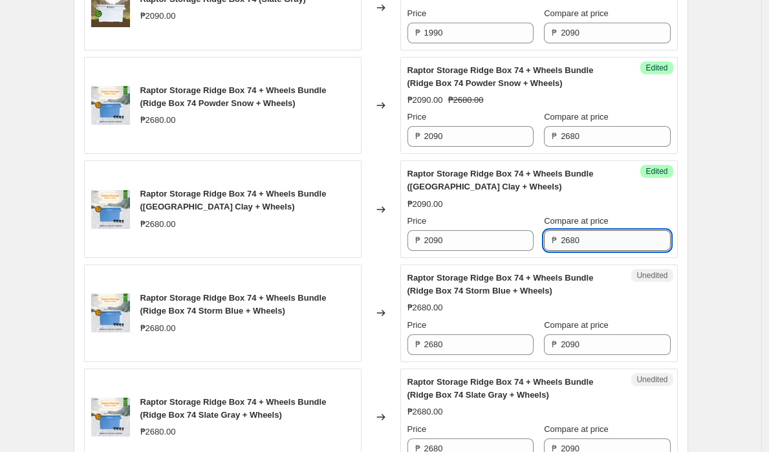
scroll to position [885, 0]
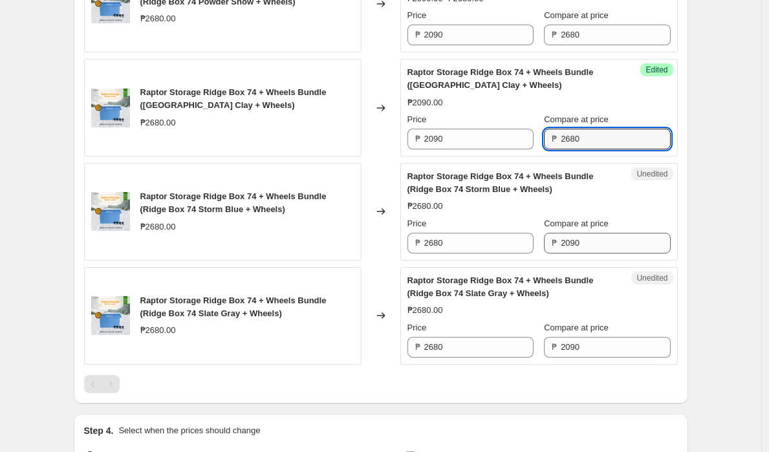
type input "2680"
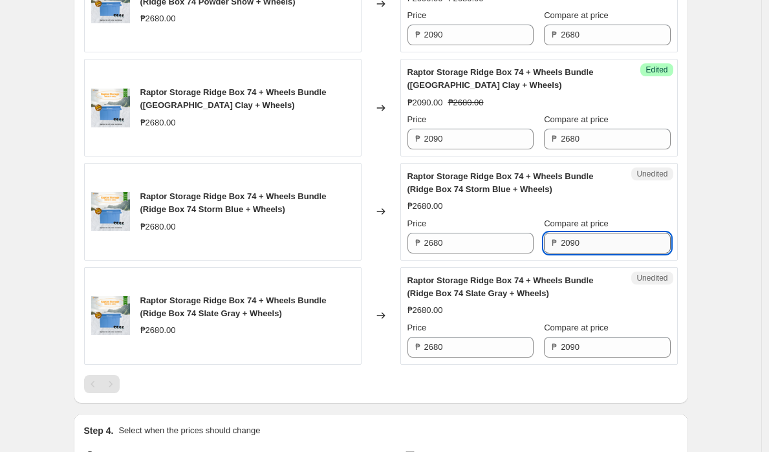
click at [597, 241] on input "2090" at bounding box center [615, 243] width 109 height 21
click at [597, 242] on input "2090" at bounding box center [615, 243] width 109 height 21
paste input "68"
type input "2680"
click at [596, 338] on input "2090" at bounding box center [615, 347] width 109 height 21
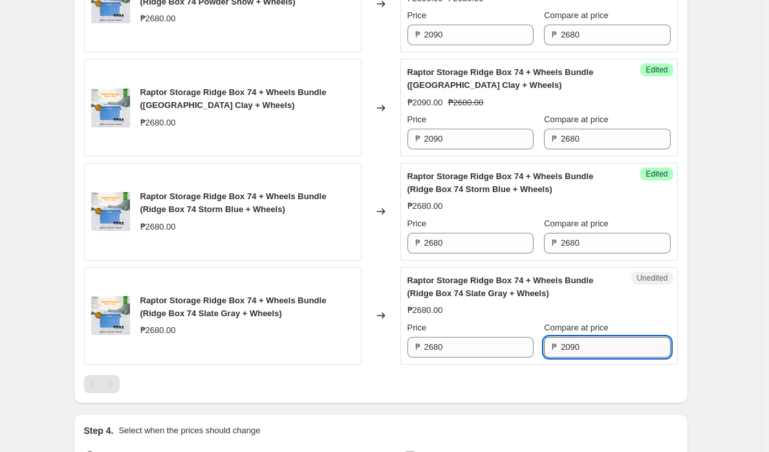
click at [596, 338] on input "2090" at bounding box center [615, 347] width 109 height 21
paste input "68"
type input "2680"
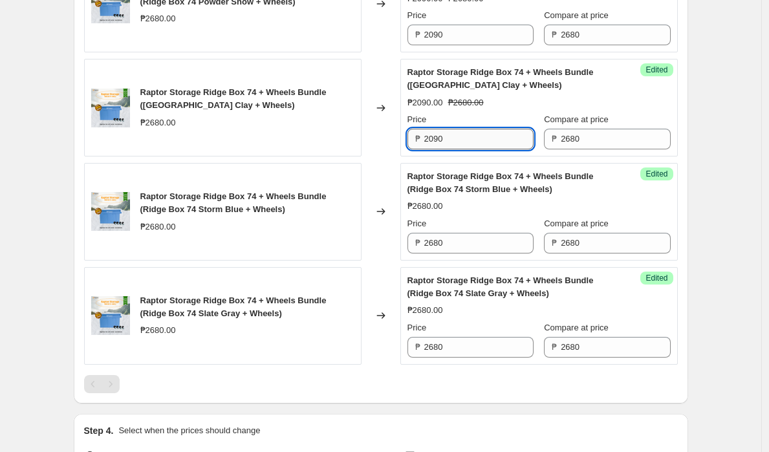
click at [470, 140] on input "2090" at bounding box center [479, 139] width 109 height 21
click at [465, 243] on input "2680" at bounding box center [479, 243] width 109 height 21
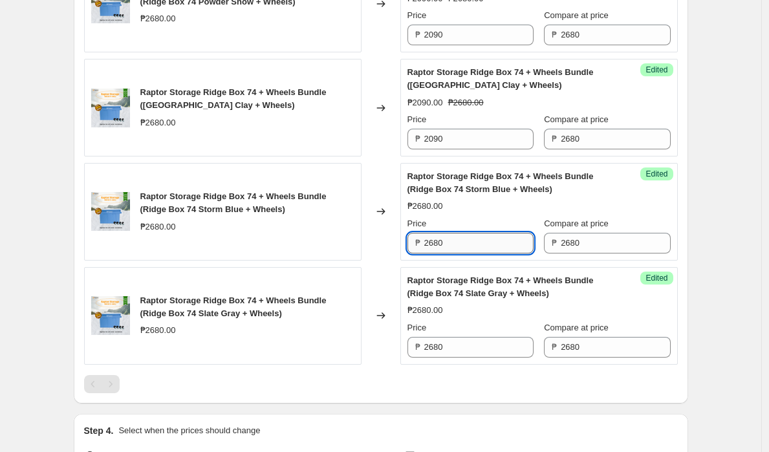
click at [465, 243] on input "2680" at bounding box center [479, 243] width 109 height 21
paste input "09"
type input "2090"
click at [457, 352] on input "2680" at bounding box center [479, 347] width 109 height 21
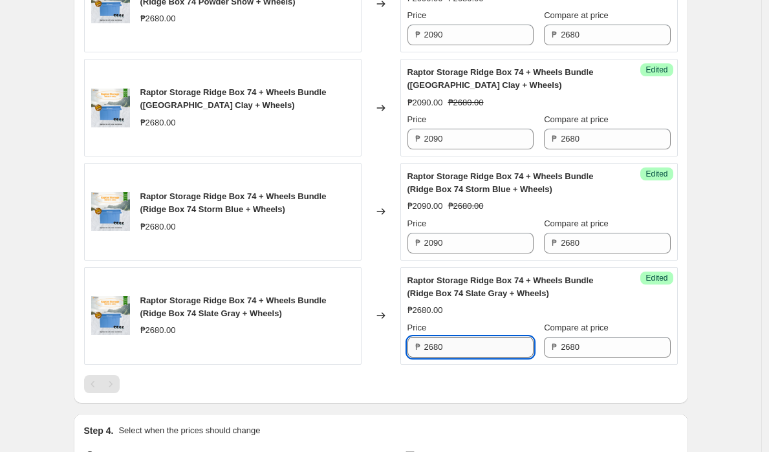
click at [457, 352] on input "2680" at bounding box center [479, 347] width 109 height 21
paste input "09"
type input "2090"
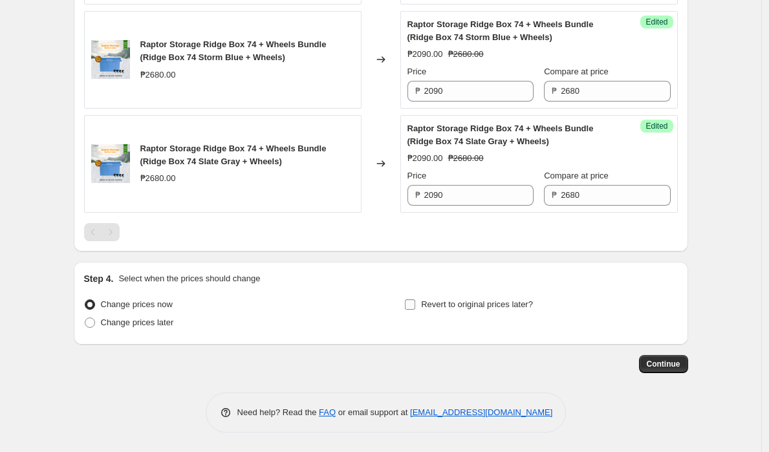
click at [441, 309] on span "Revert to original prices later?" at bounding box center [477, 305] width 112 height 10
click at [415, 309] on input "Revert to original prices later?" at bounding box center [410, 305] width 10 height 10
checkbox input "true"
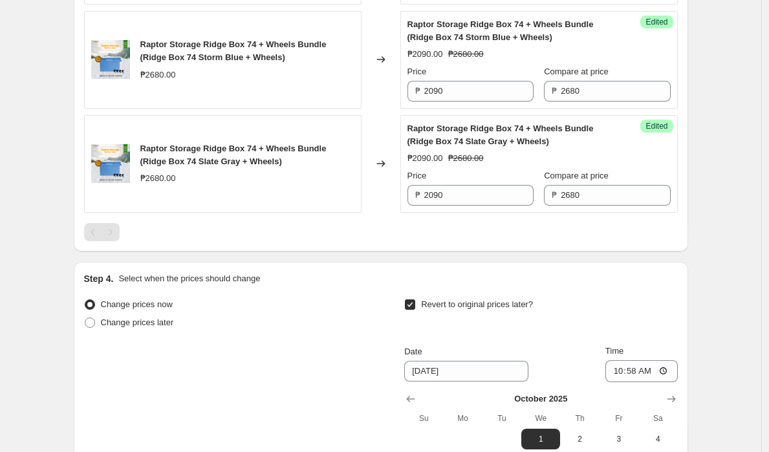
scroll to position [1226, 0]
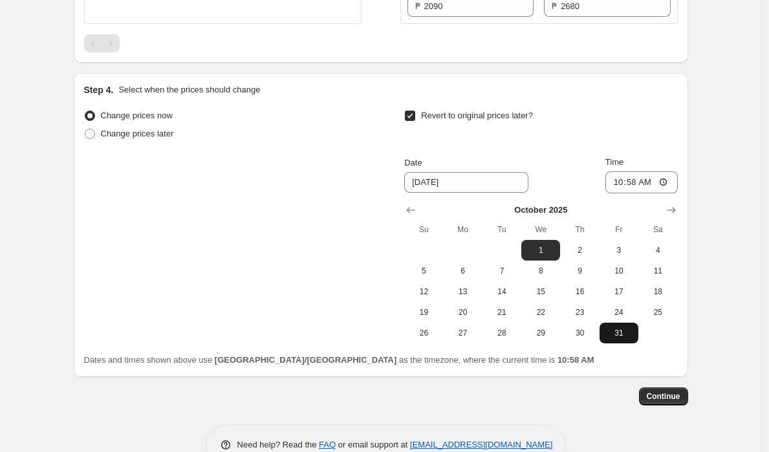
click at [639, 333] on button "31" at bounding box center [619, 333] width 39 height 21
type input "[DATE]"
click at [634, 179] on input "10:58" at bounding box center [642, 182] width 72 height 22
click at [613, 182] on input "10:58" at bounding box center [642, 182] width 72 height 22
type input "23:59"
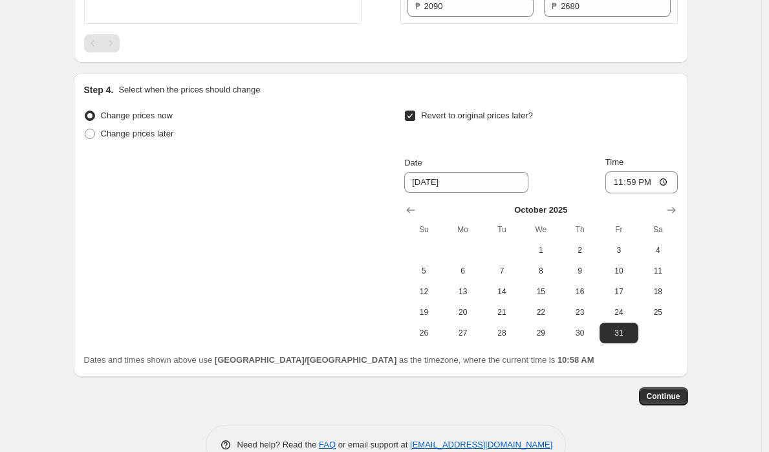
click at [664, 394] on span "Continue" at bounding box center [664, 397] width 34 height 10
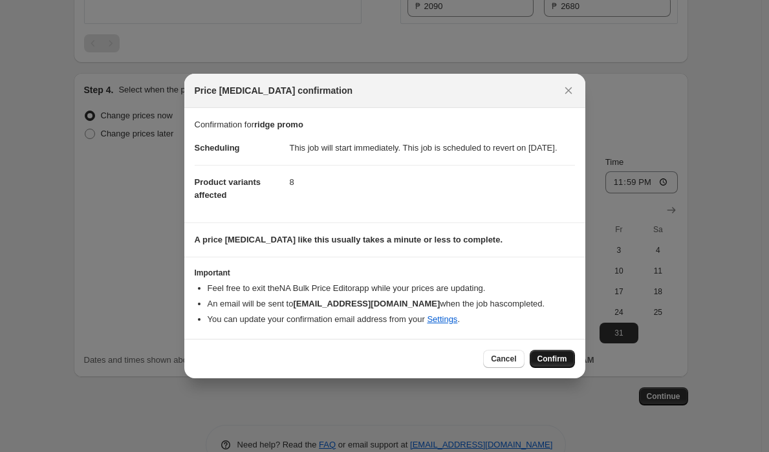
click at [560, 364] on span "Confirm" at bounding box center [553, 359] width 30 height 10
